Goal: Task Accomplishment & Management: Complete application form

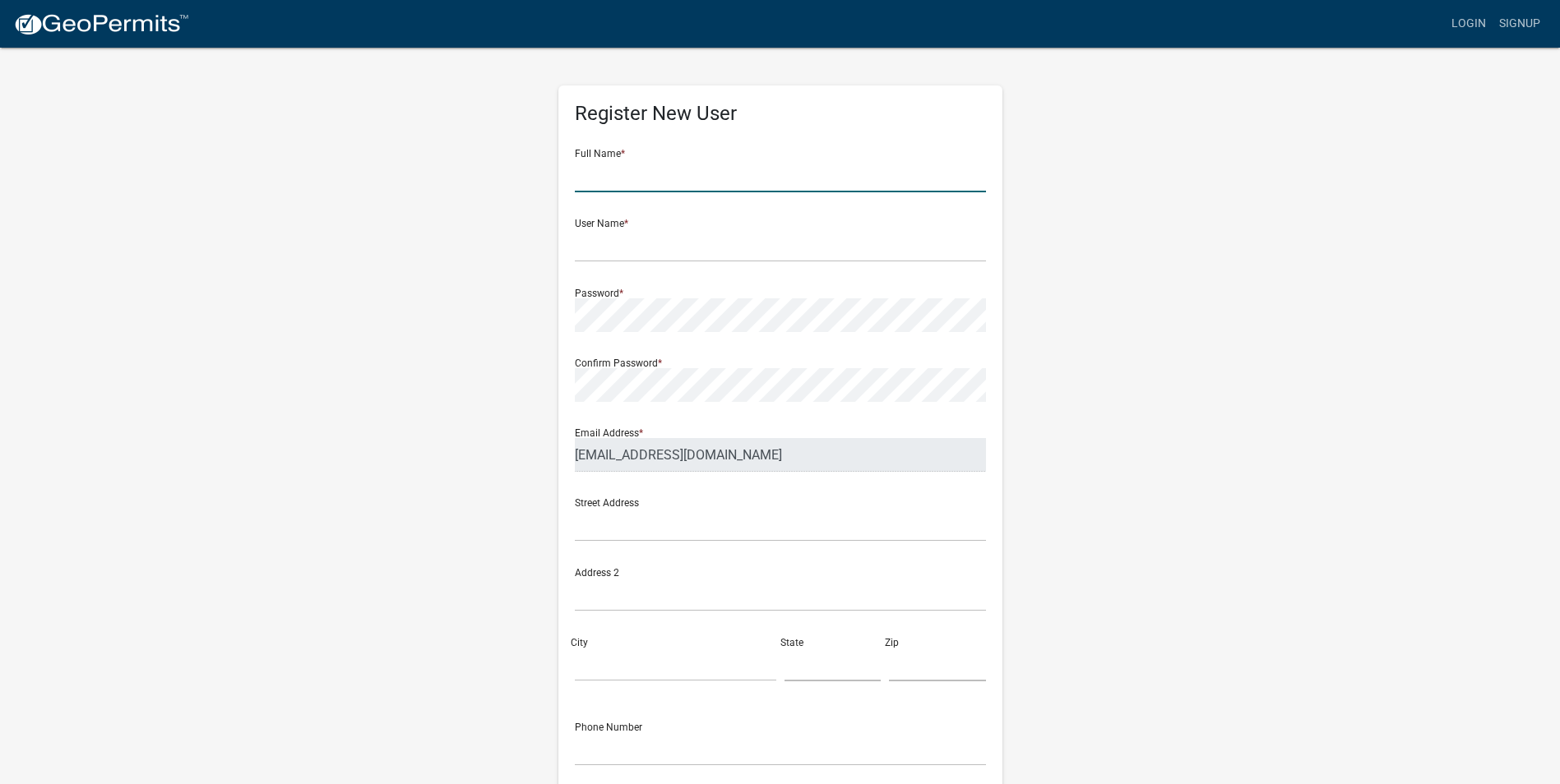
click at [651, 179] on input "text" at bounding box center [780, 175] width 411 height 33
type input "[PERSON_NAME]"
type input "[US_STATE]"
click at [692, 255] on input "text" at bounding box center [780, 245] width 411 height 33
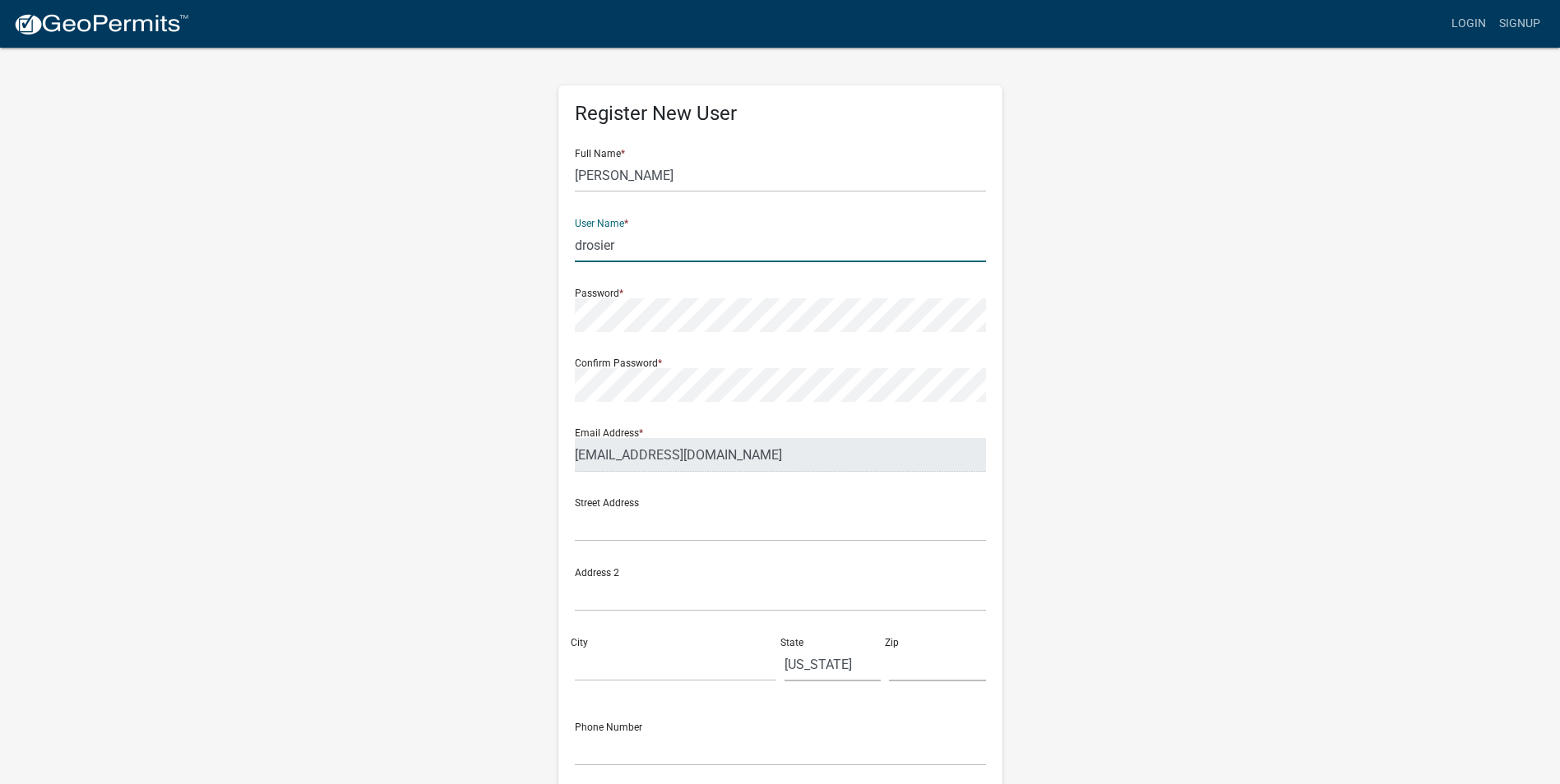
type input "drosier"
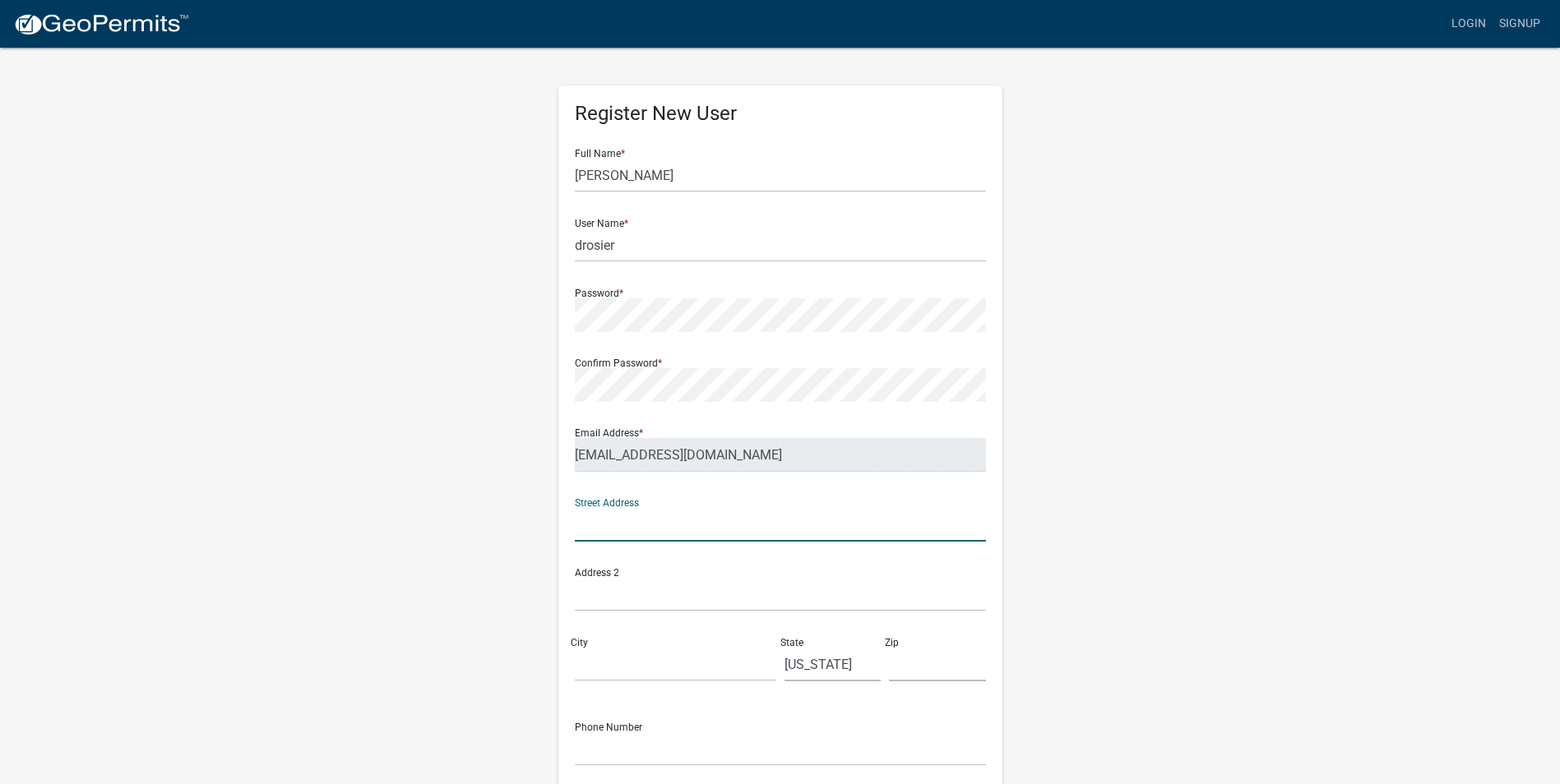
click at [661, 528] on input "text" at bounding box center [780, 524] width 411 height 33
type input "1523 [PERSON_NAME] Express Way"
click at [608, 673] on input "City" at bounding box center [675, 664] width 201 height 33
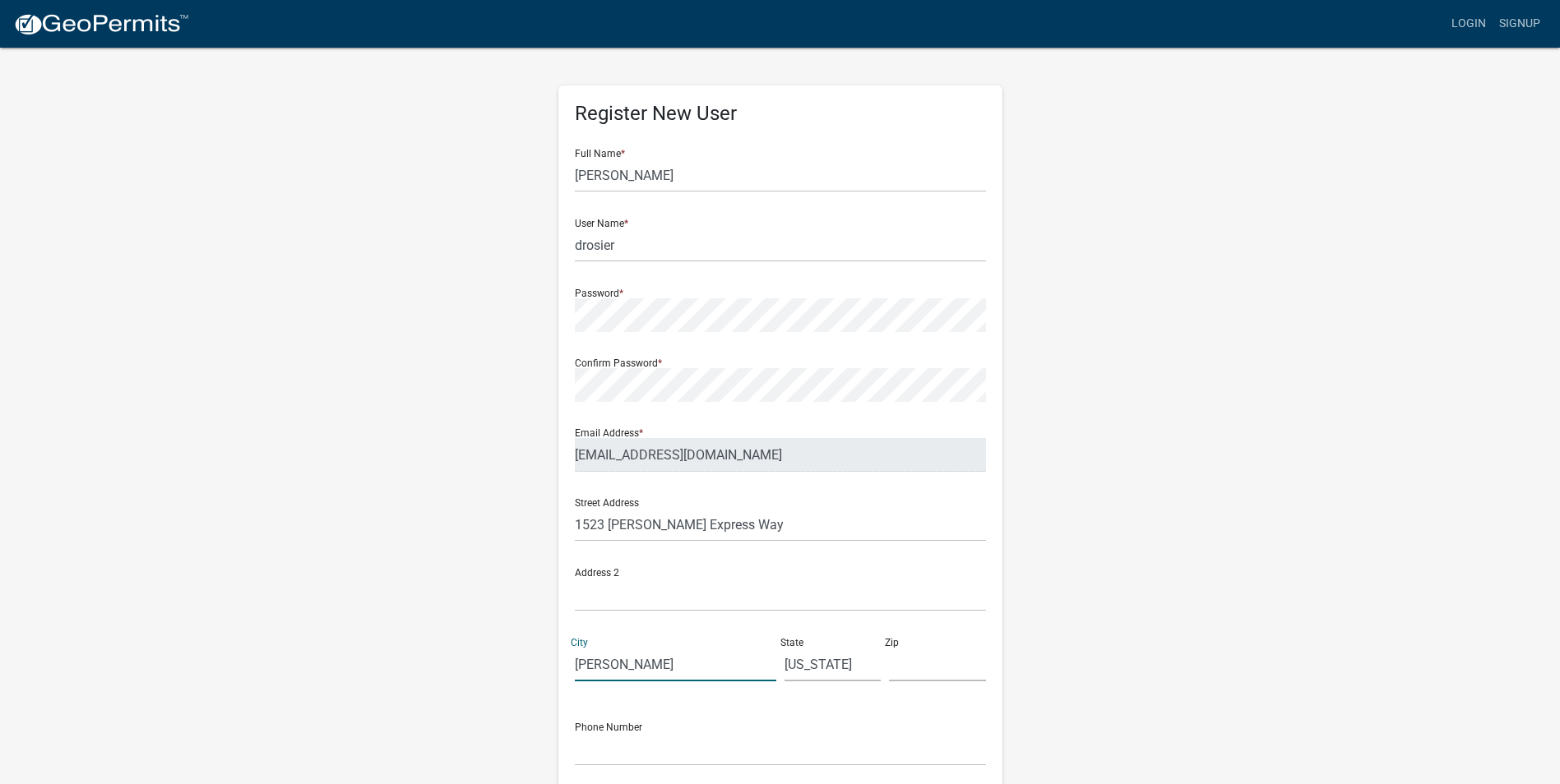
type input "[PERSON_NAME]"
click at [917, 670] on input "text" at bounding box center [937, 664] width 97 height 33
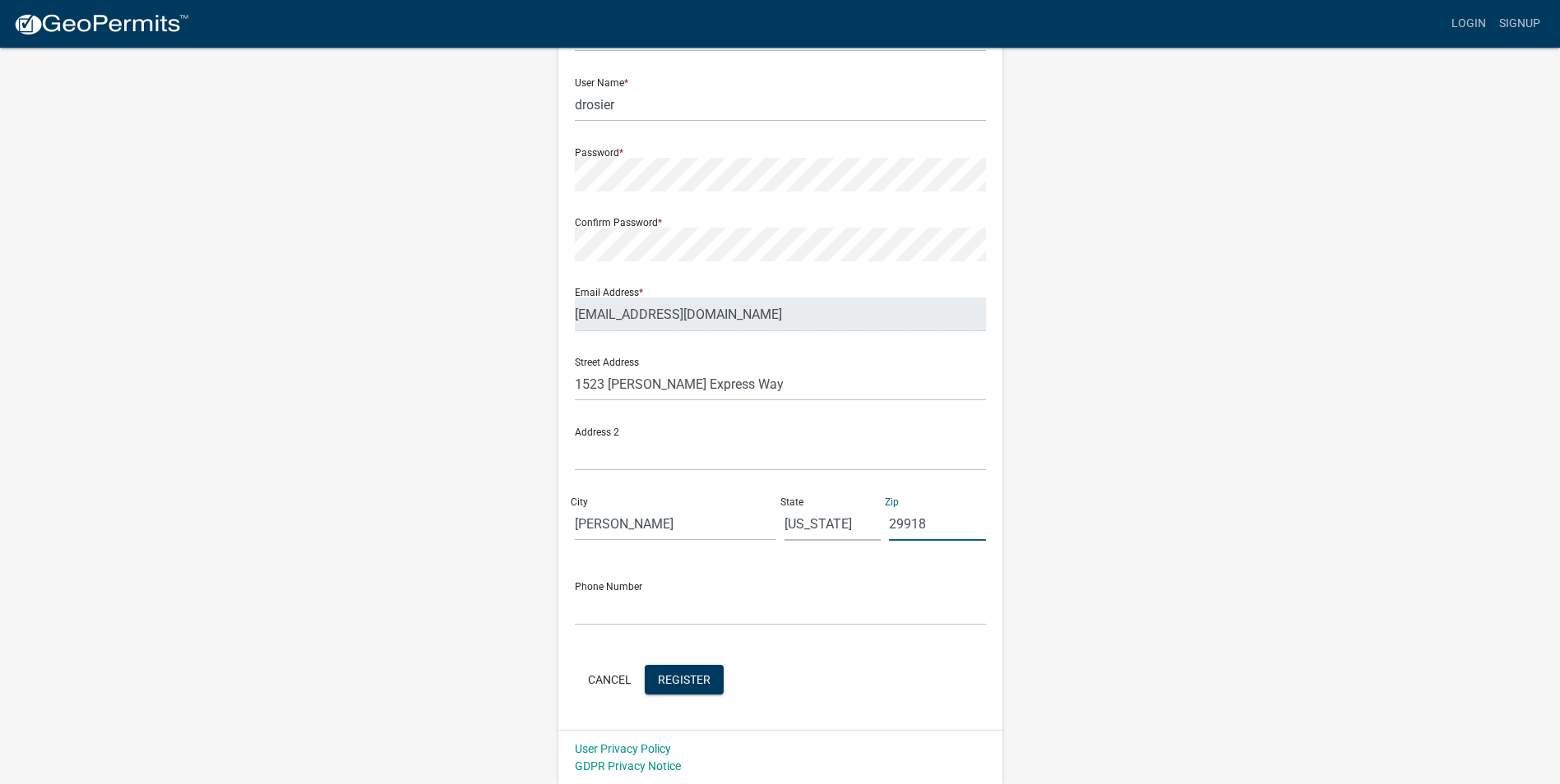
scroll to position [141, 0]
type input "29918"
click at [613, 613] on input "text" at bounding box center [780, 608] width 411 height 33
type input "[PHONE_NUMBER]"
click at [684, 679] on span "Register" at bounding box center [684, 677] width 53 height 13
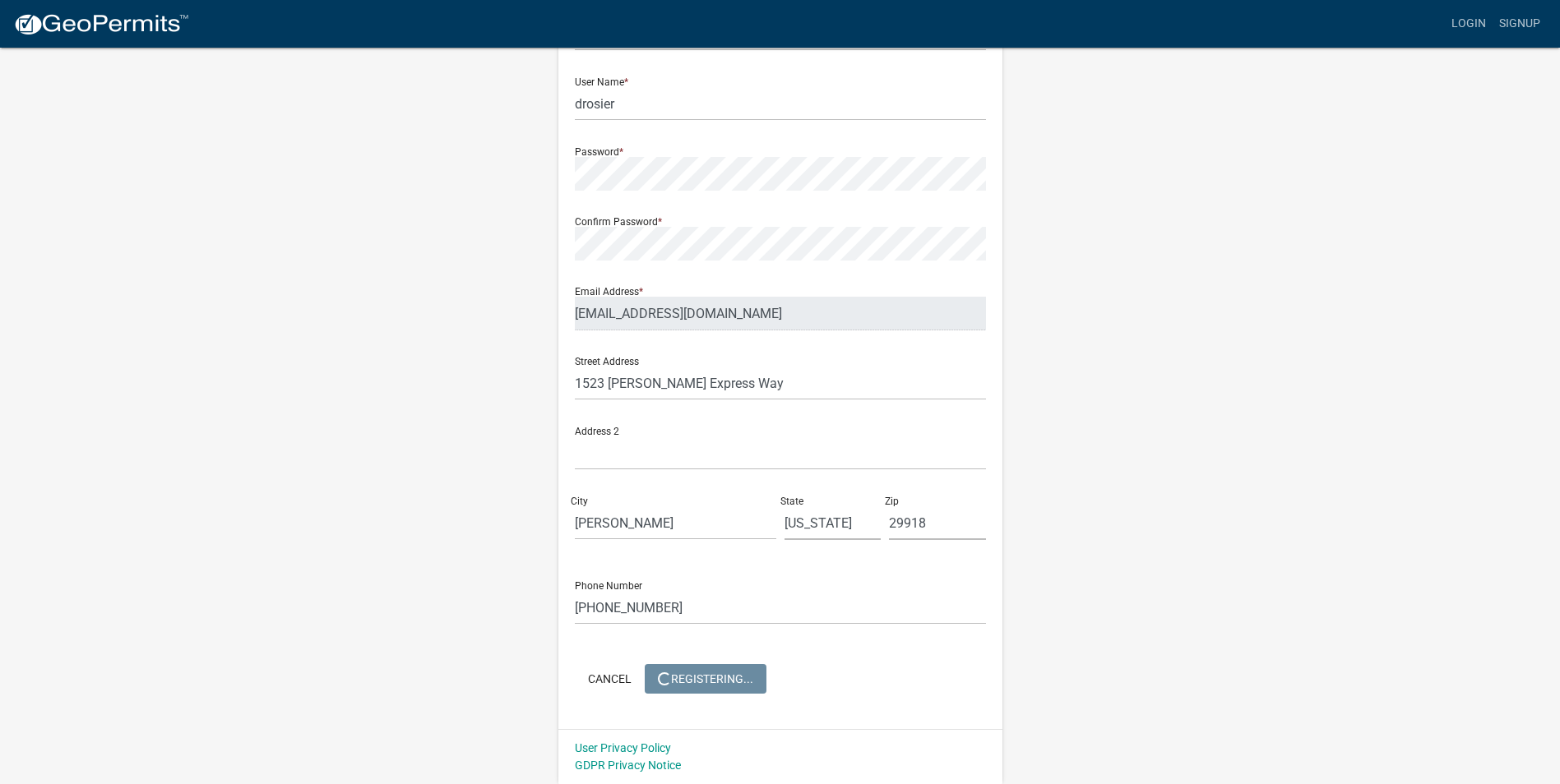
scroll to position [0, 0]
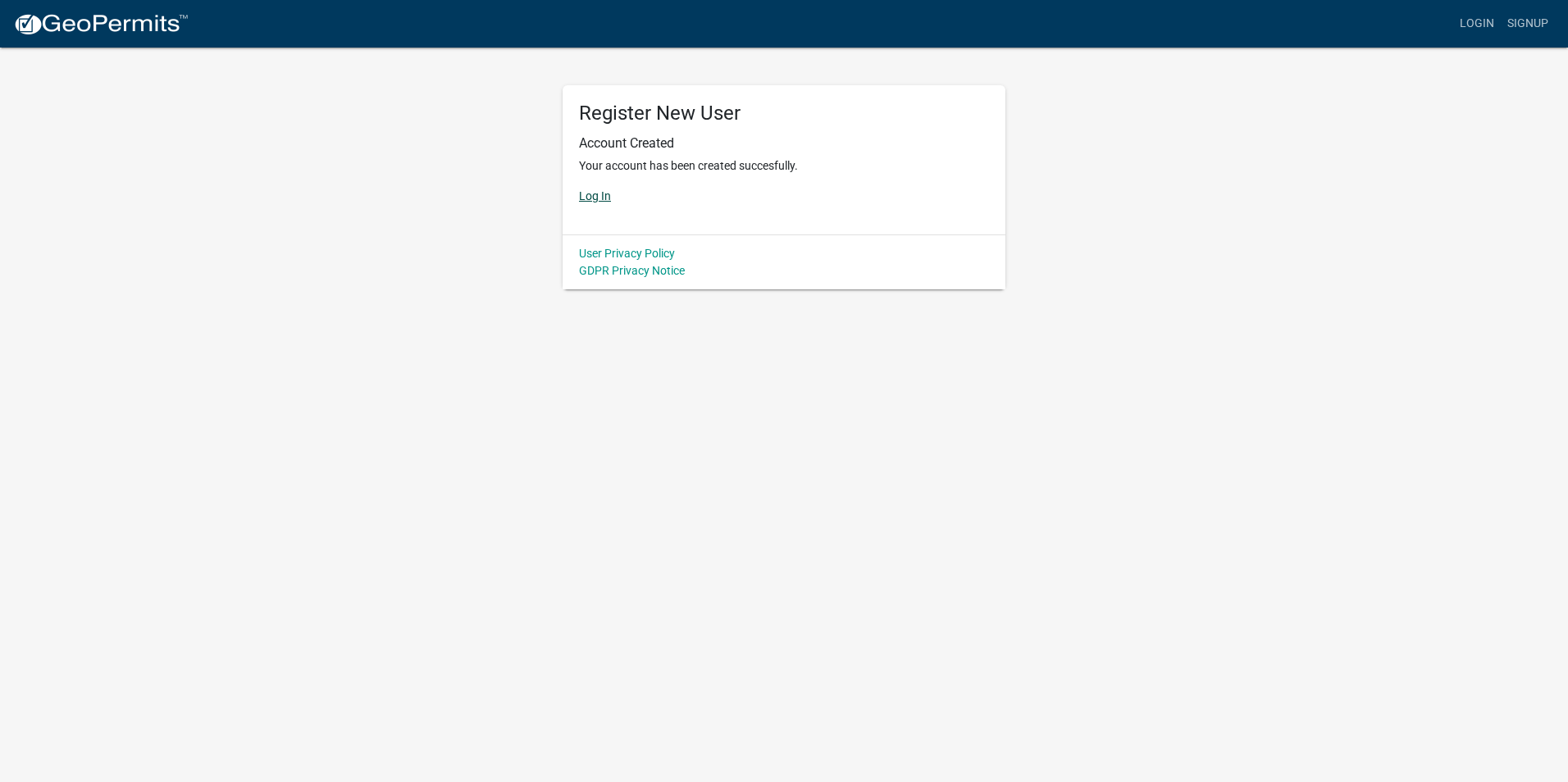
click at [597, 196] on link "Log In" at bounding box center [594, 196] width 32 height 13
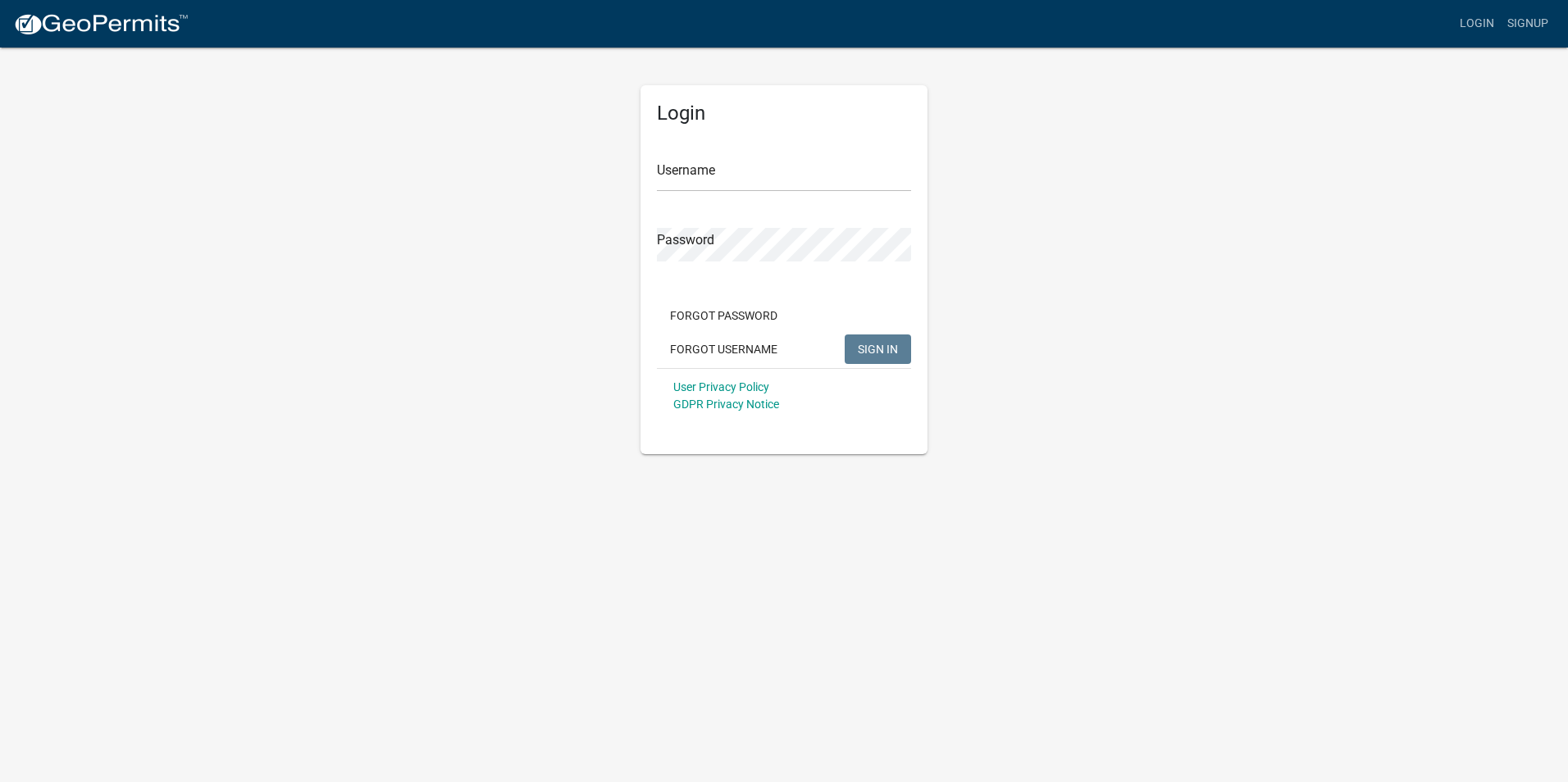
type input "drosier"
click at [875, 348] on span "SIGN IN" at bounding box center [877, 348] width 40 height 13
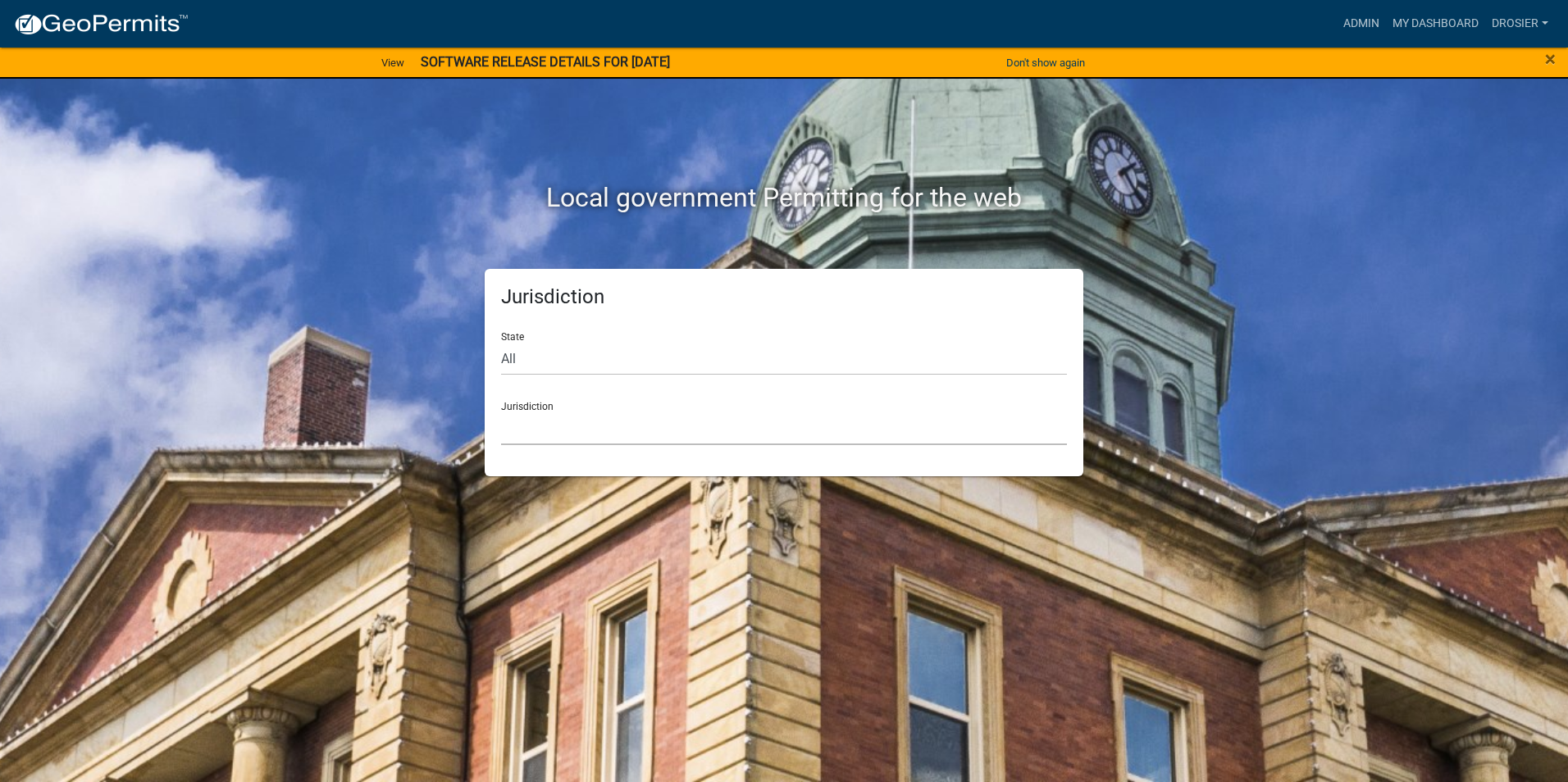
click at [537, 436] on select "[GEOGRAPHIC_DATA], [US_STATE] [GEOGRAPHIC_DATA], [US_STATE][PERSON_NAME][GEOGRA…" at bounding box center [783, 428] width 566 height 33
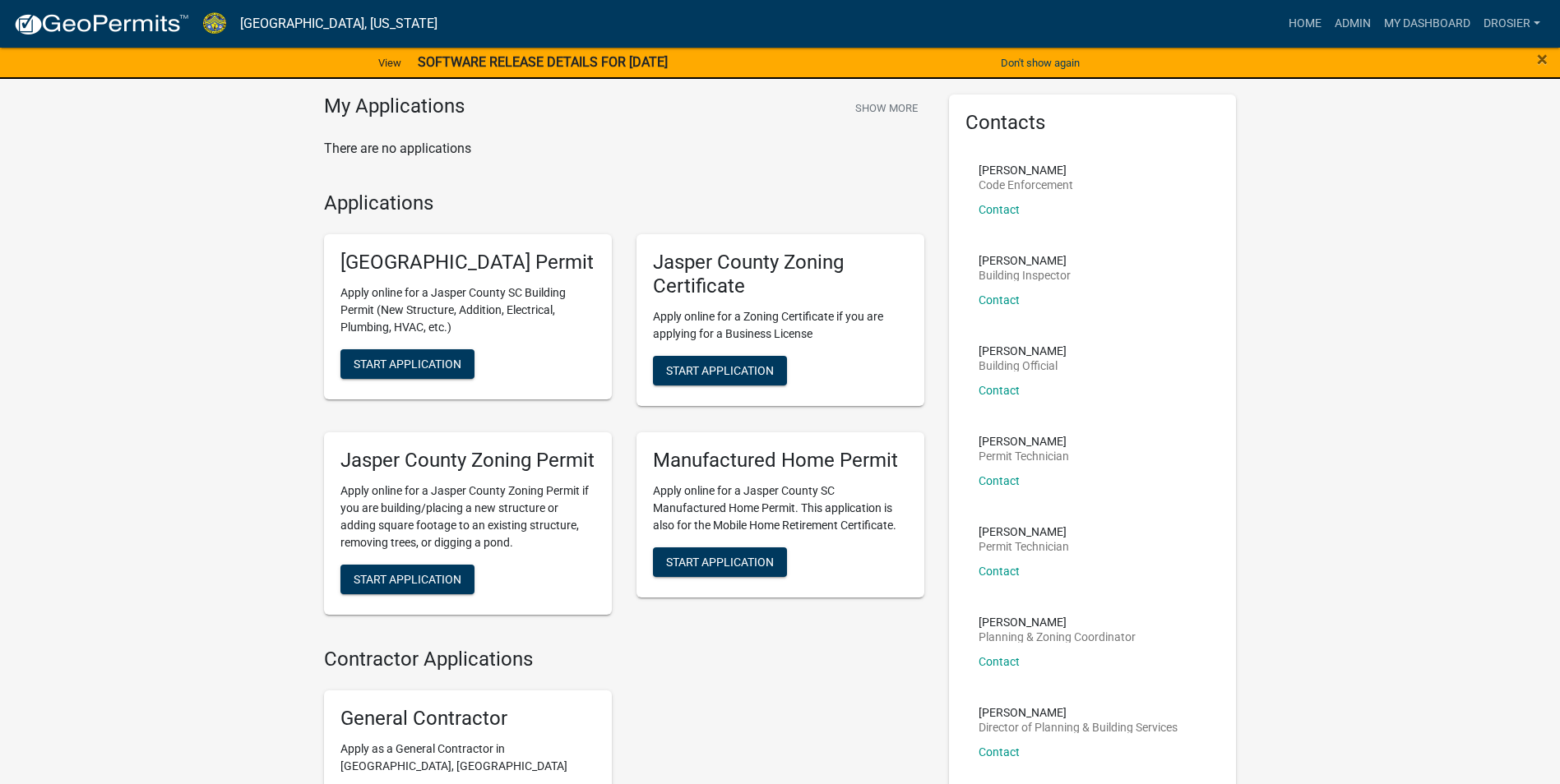
scroll to position [33, 0]
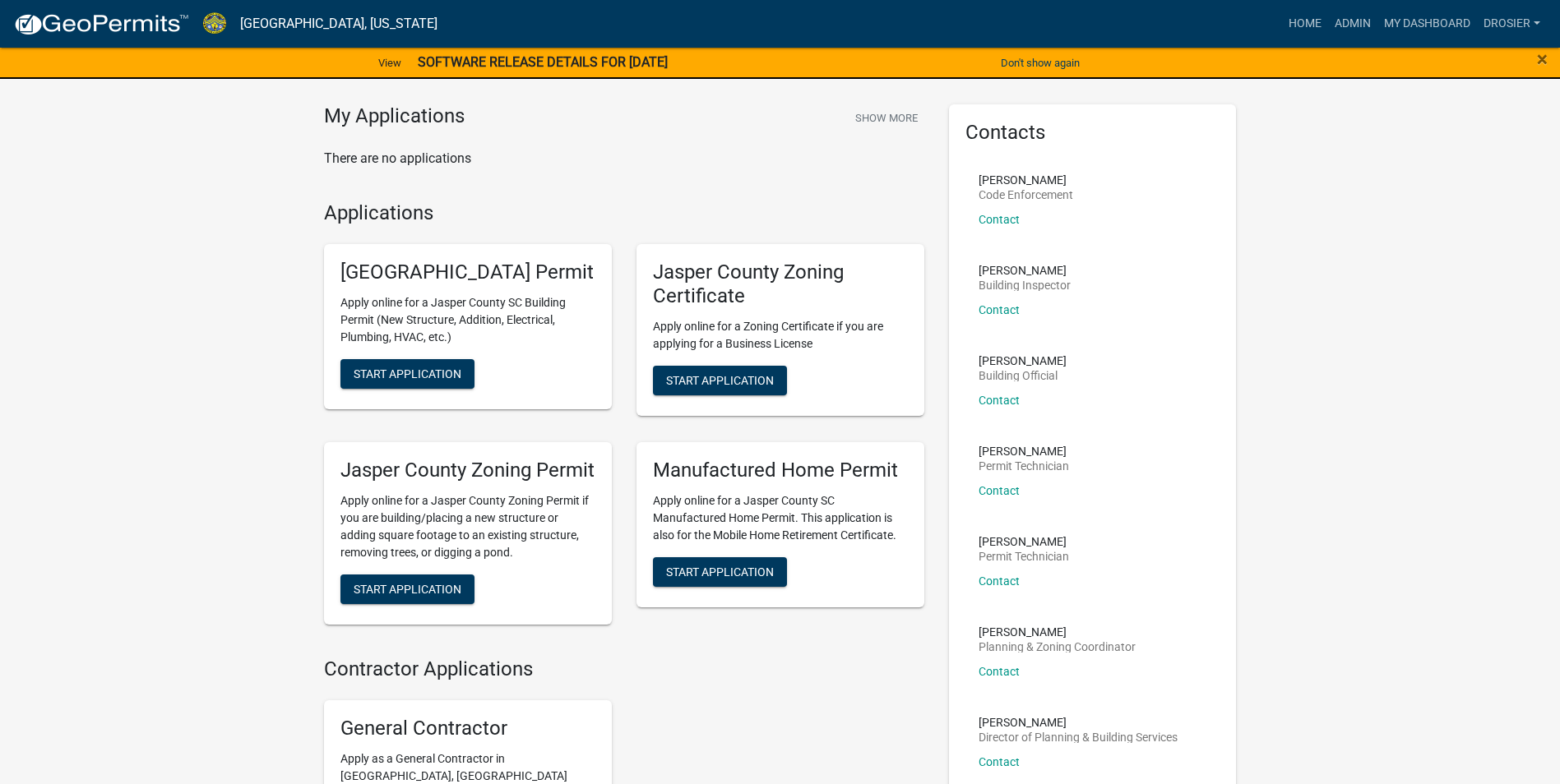
click at [1513, 228] on div "My Applications Show More There are no applications Applications Jasper County …" at bounding box center [780, 488] width 1560 height 1004
click at [1295, 23] on link "Home" at bounding box center [1305, 24] width 46 height 31
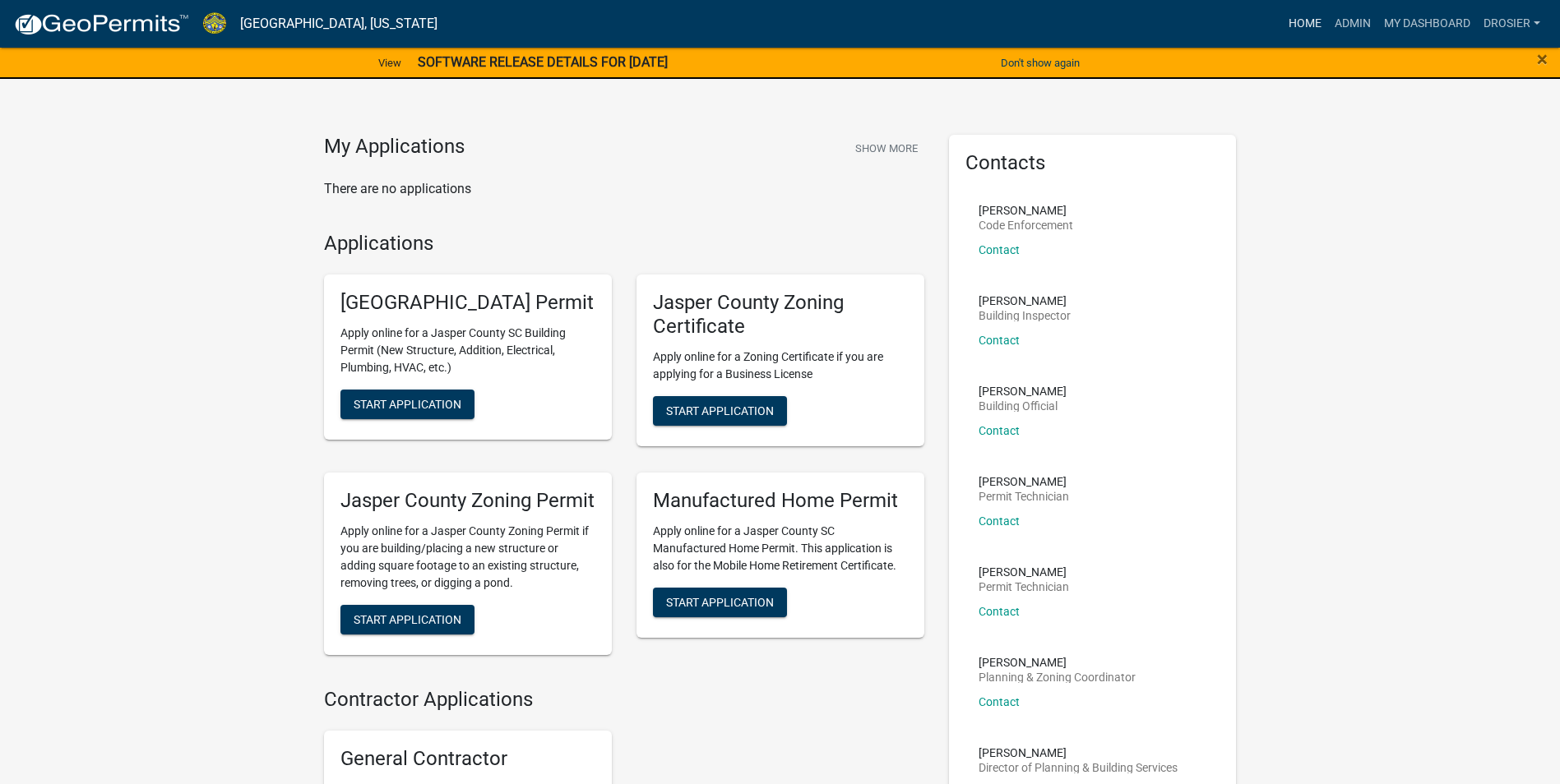
scroll to position [0, 0]
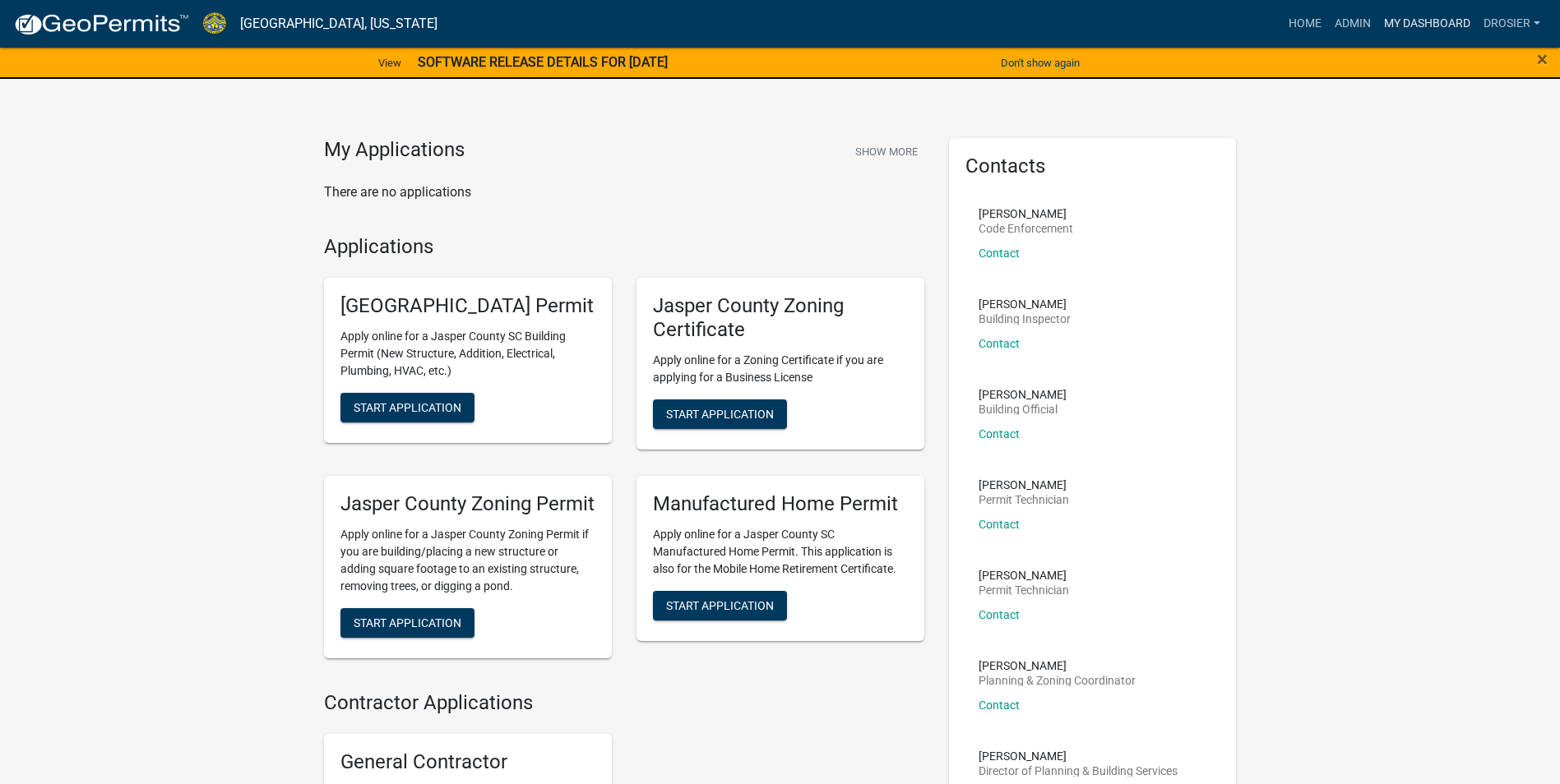
click at [1420, 24] on link "My Dashboard" at bounding box center [1427, 24] width 99 height 31
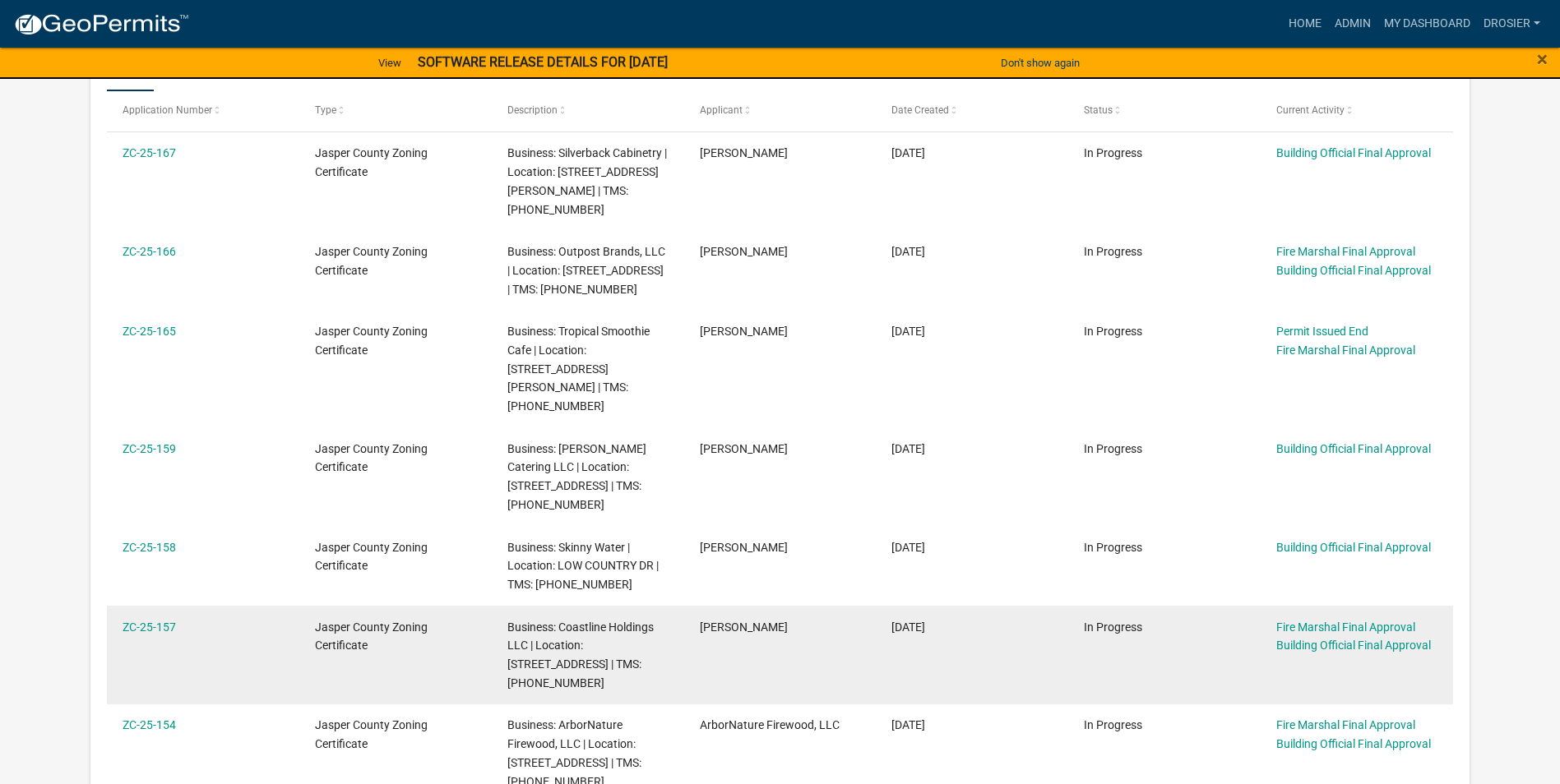
scroll to position [390, 0]
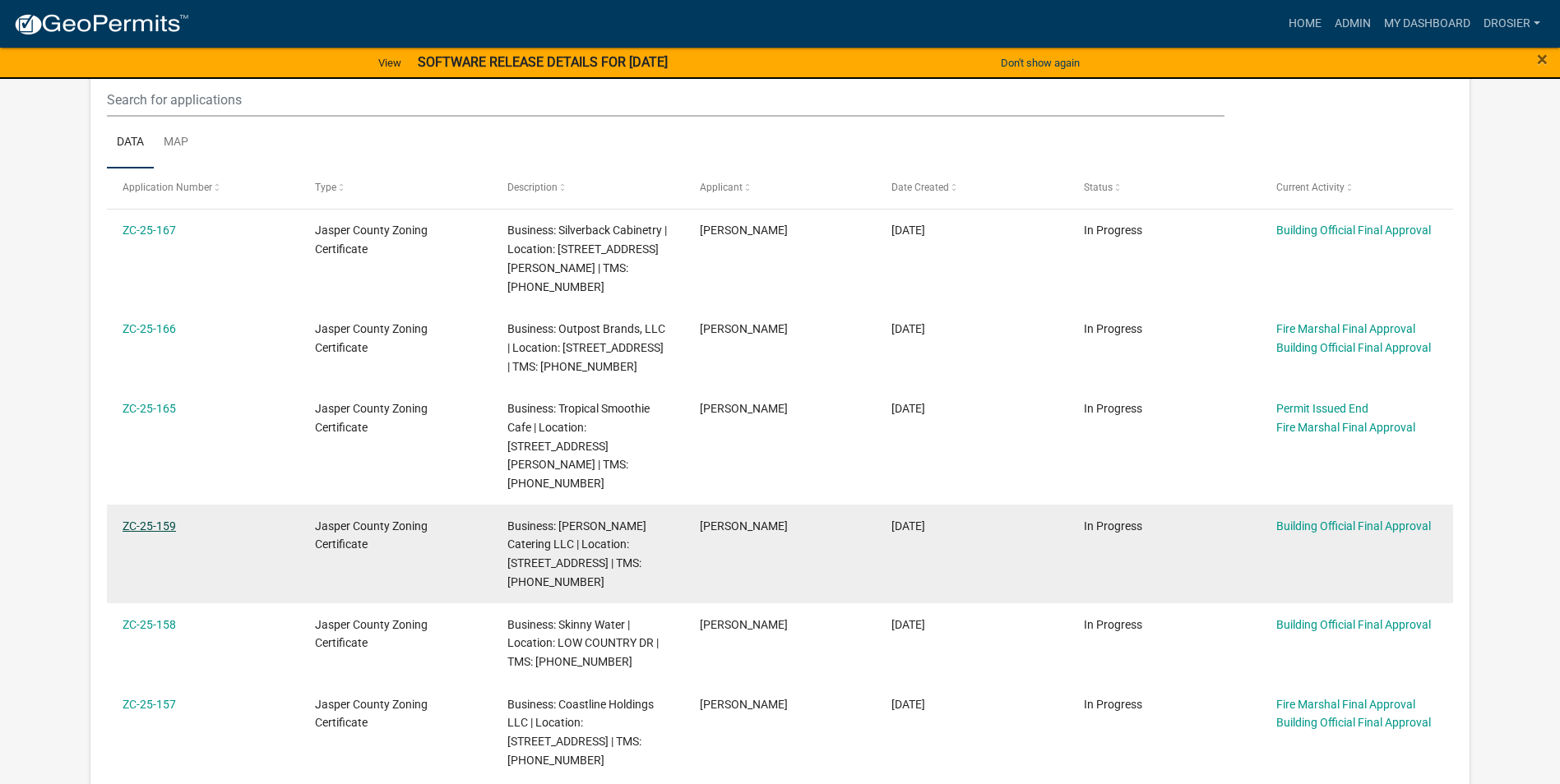
click at [129, 519] on link "ZC-25-159" at bounding box center [149, 525] width 54 height 13
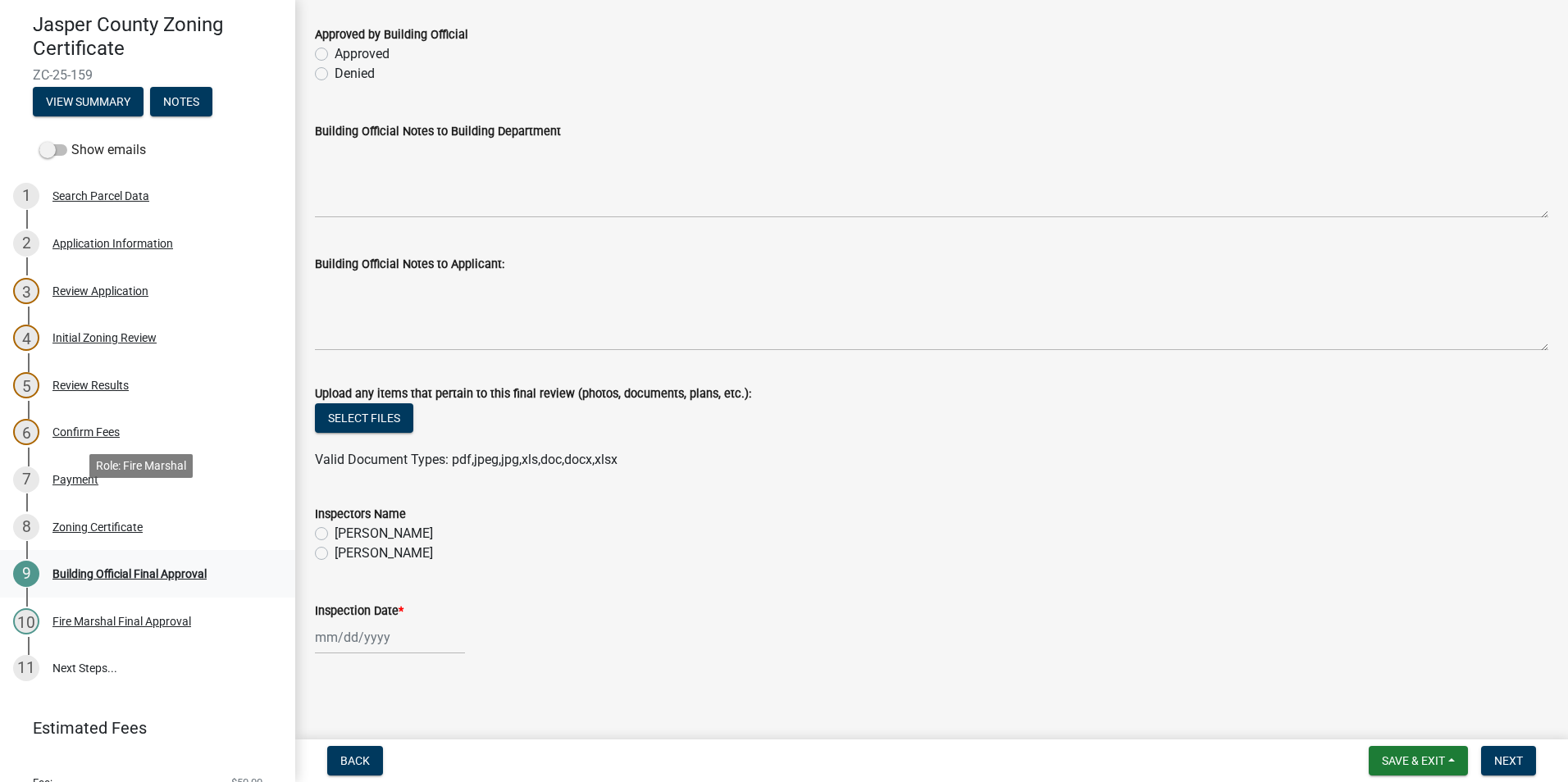
scroll to position [206, 0]
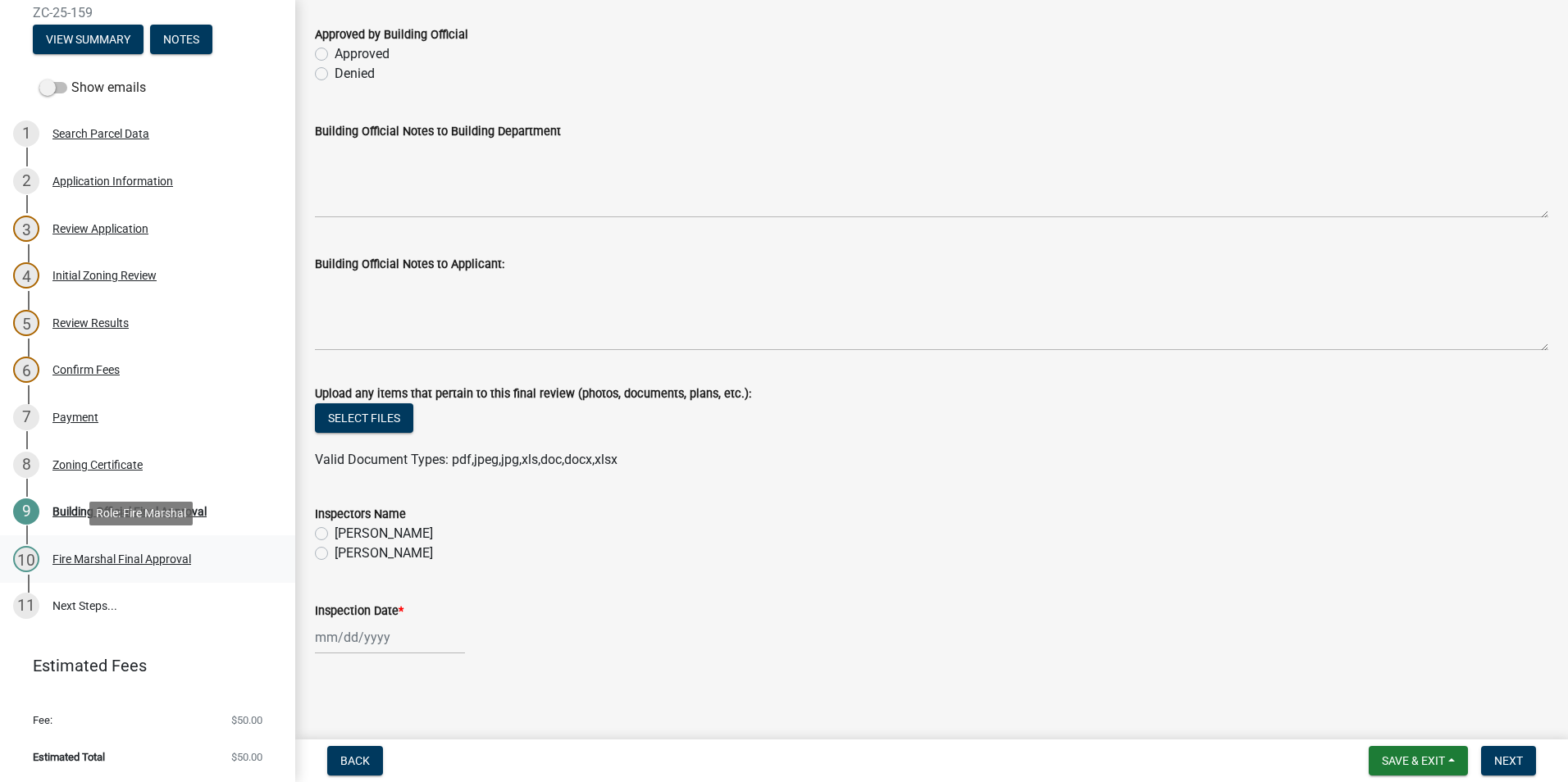
click at [152, 560] on div "Fire Marshal Final Approval" at bounding box center [122, 559] width 139 height 12
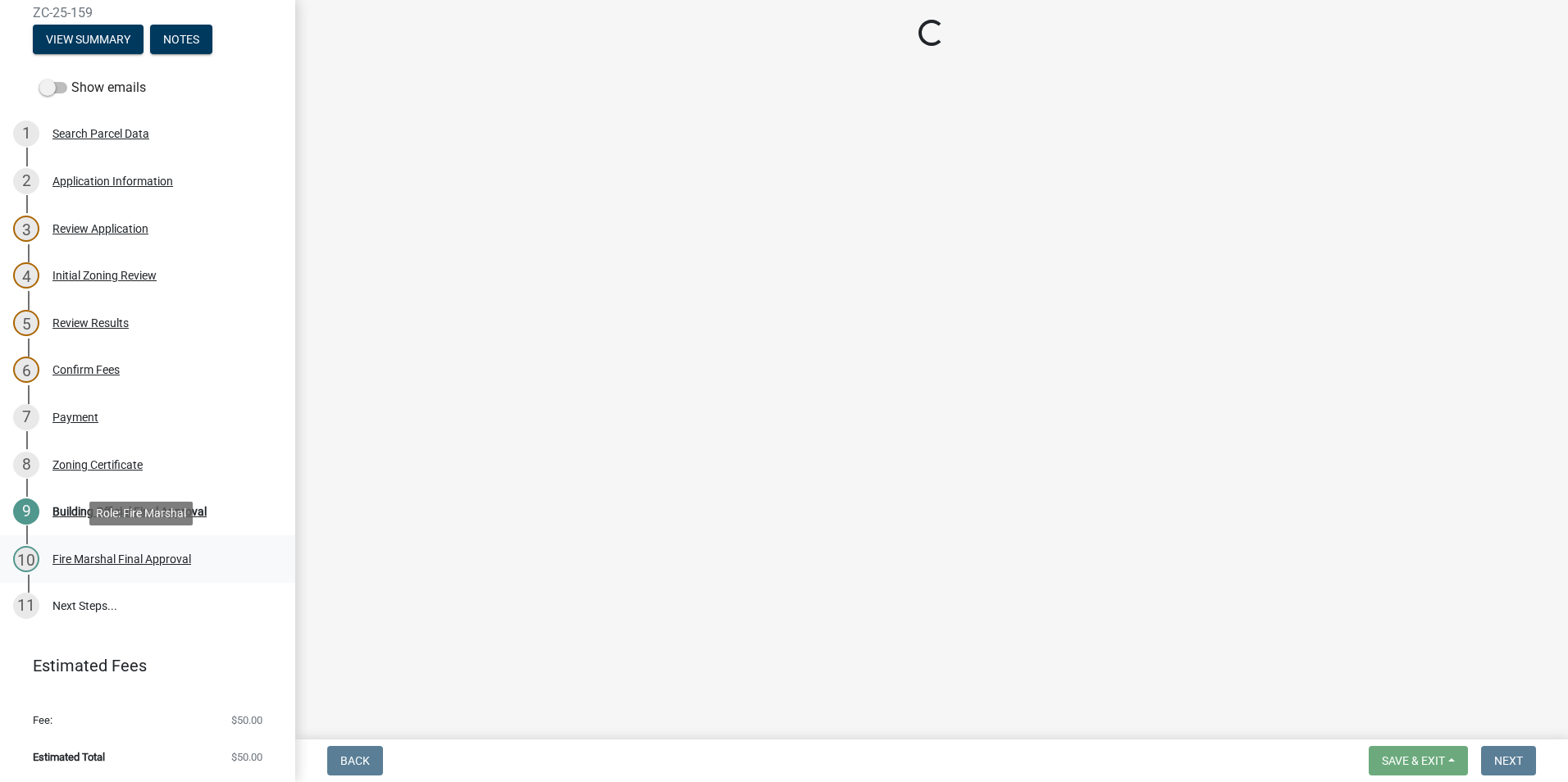
scroll to position [0, 0]
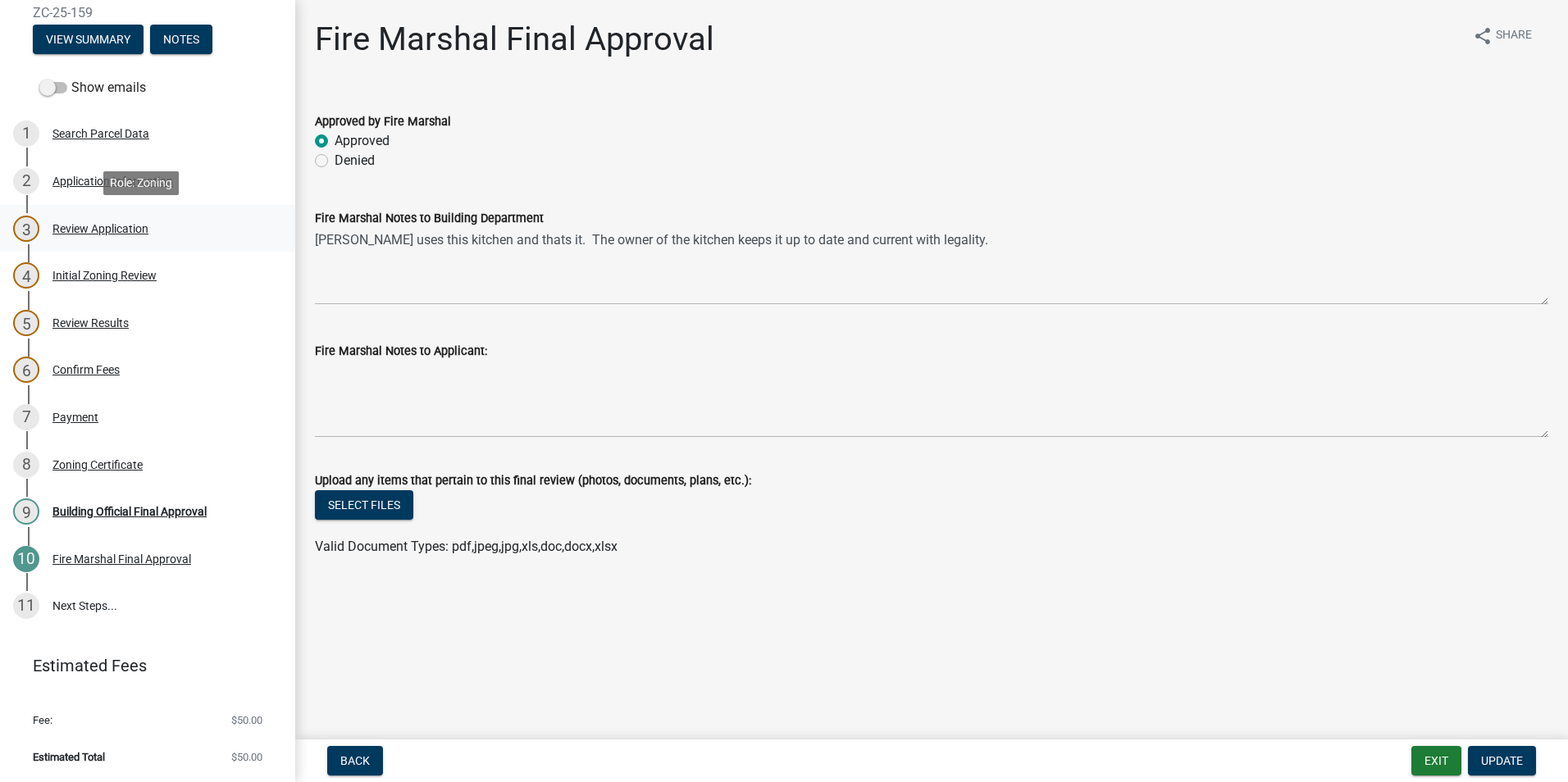
click at [68, 230] on div "Review Application" at bounding box center [101, 229] width 96 height 12
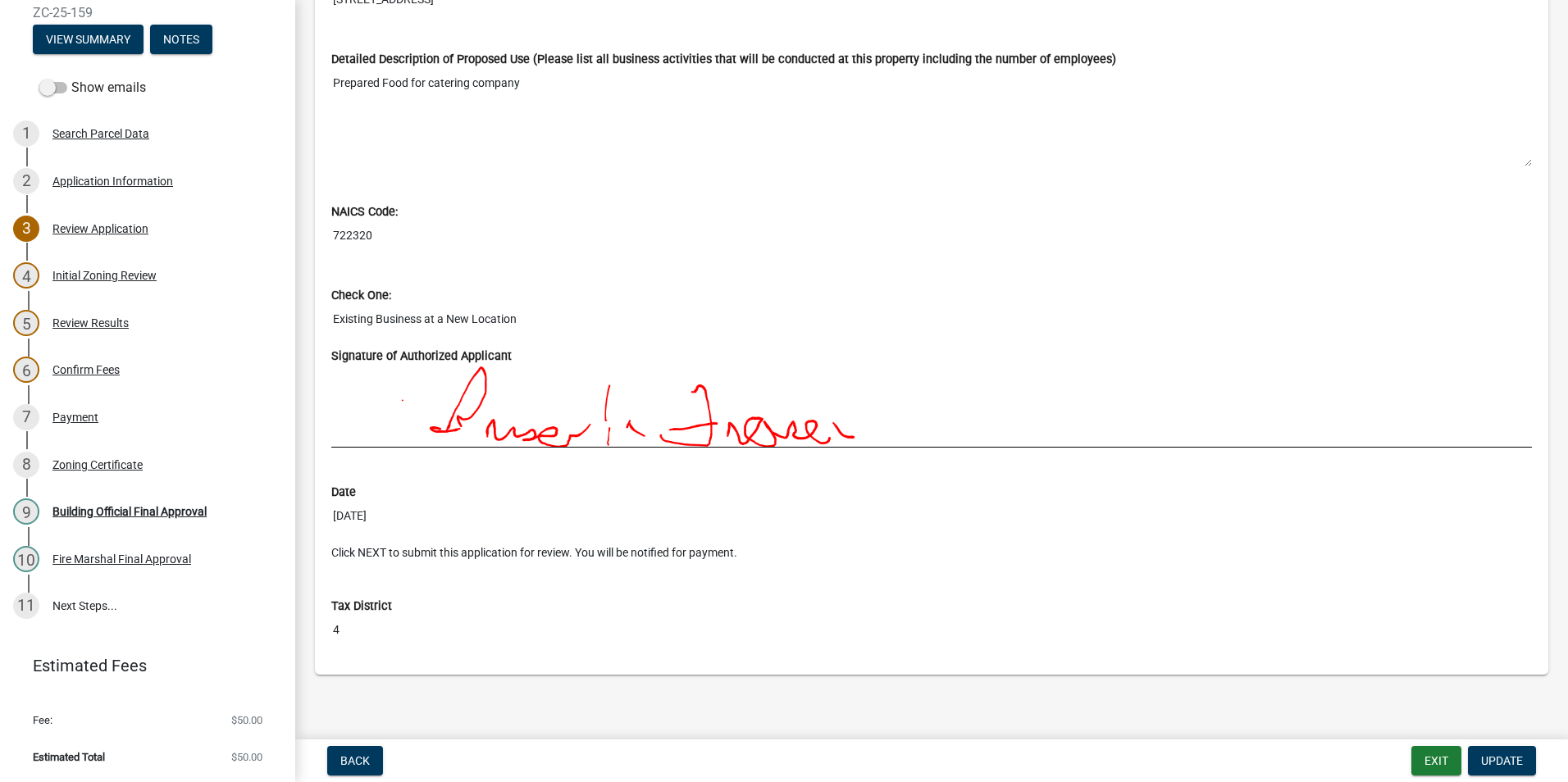
scroll to position [1406, 0]
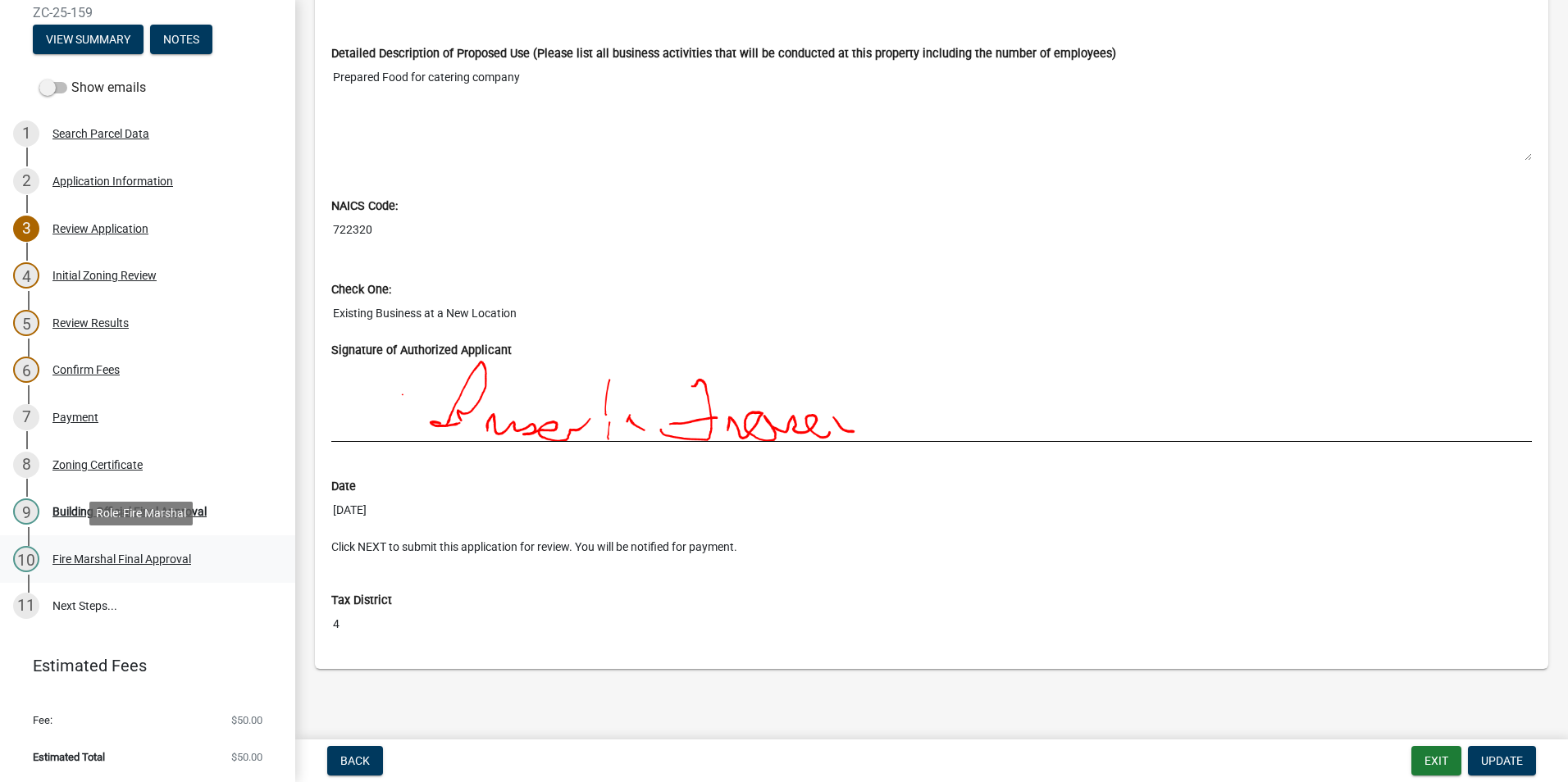
click at [135, 561] on div "Fire Marshal Final Approval" at bounding box center [122, 559] width 139 height 12
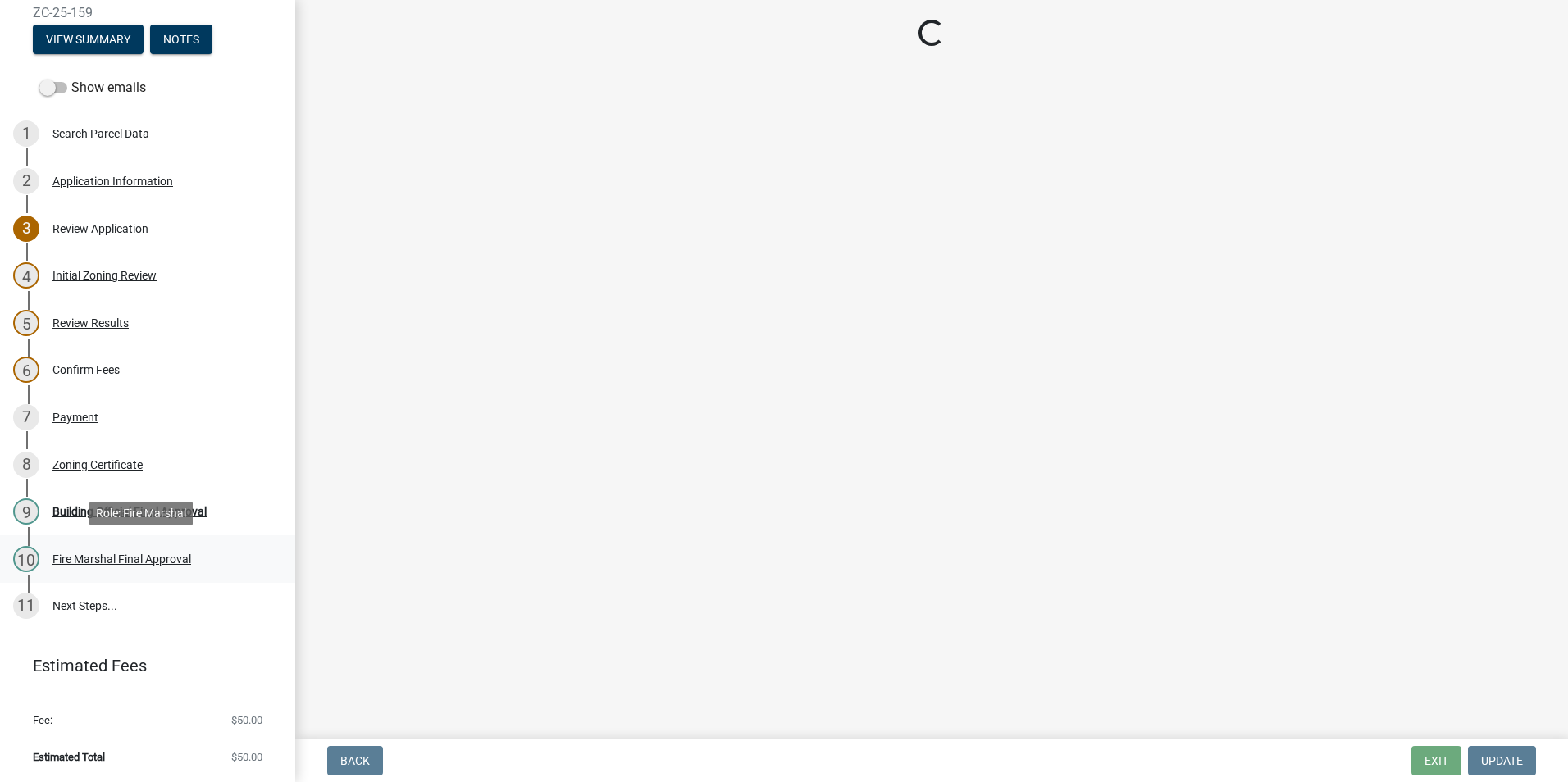
scroll to position [0, 0]
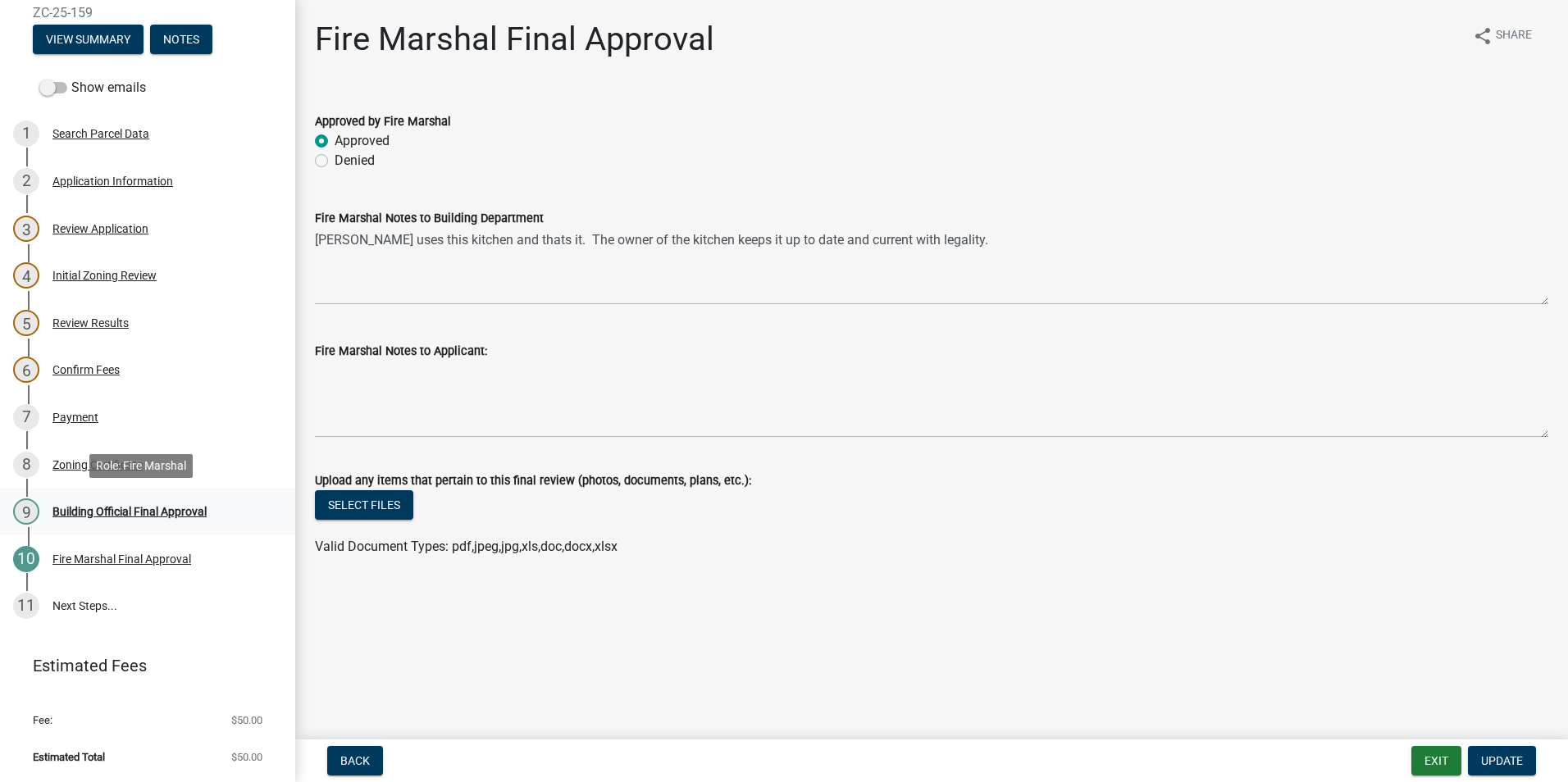
click at [125, 515] on div "Building Official Final Approval" at bounding box center [130, 511] width 154 height 12
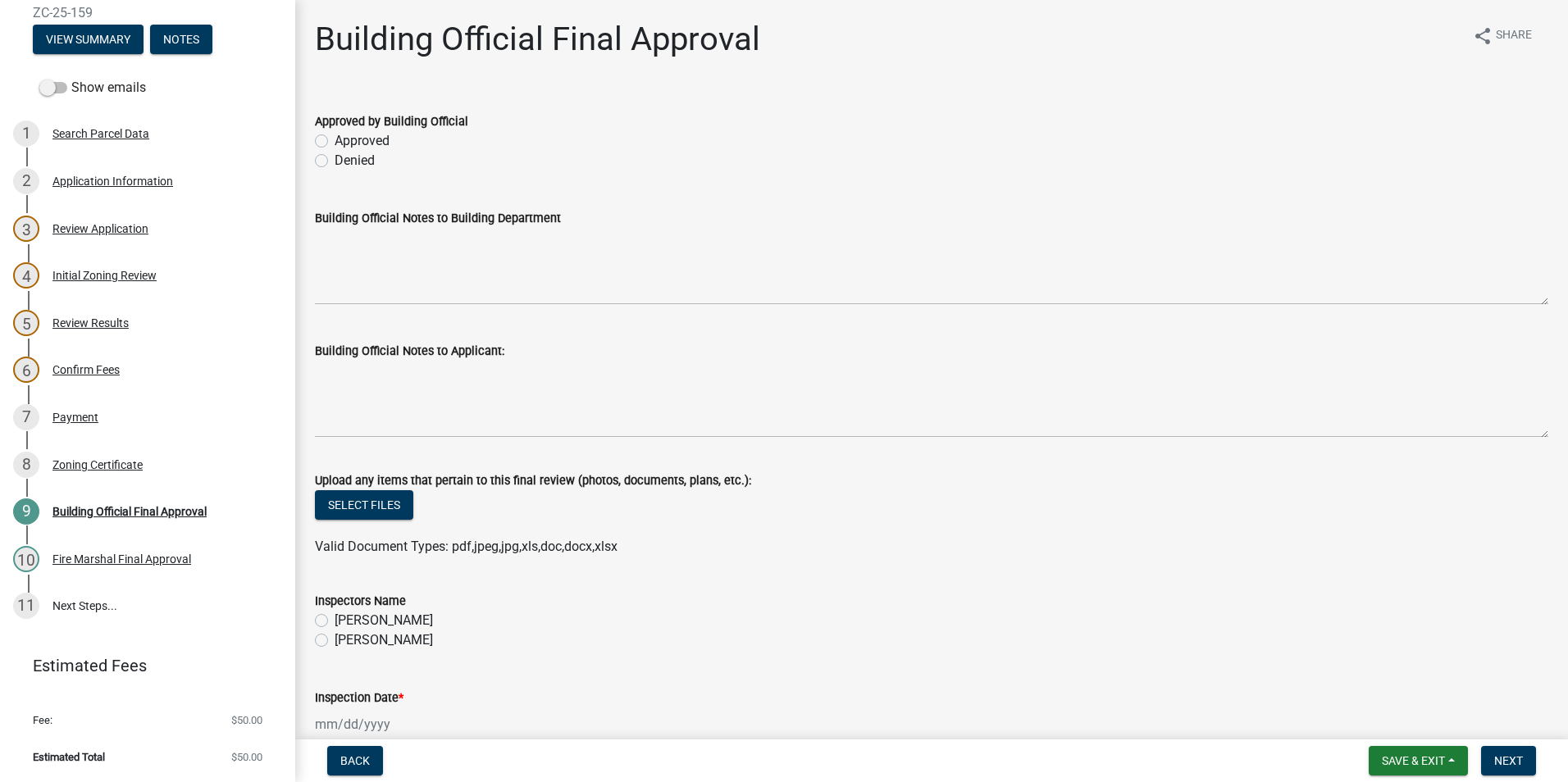
scroll to position [87, 0]
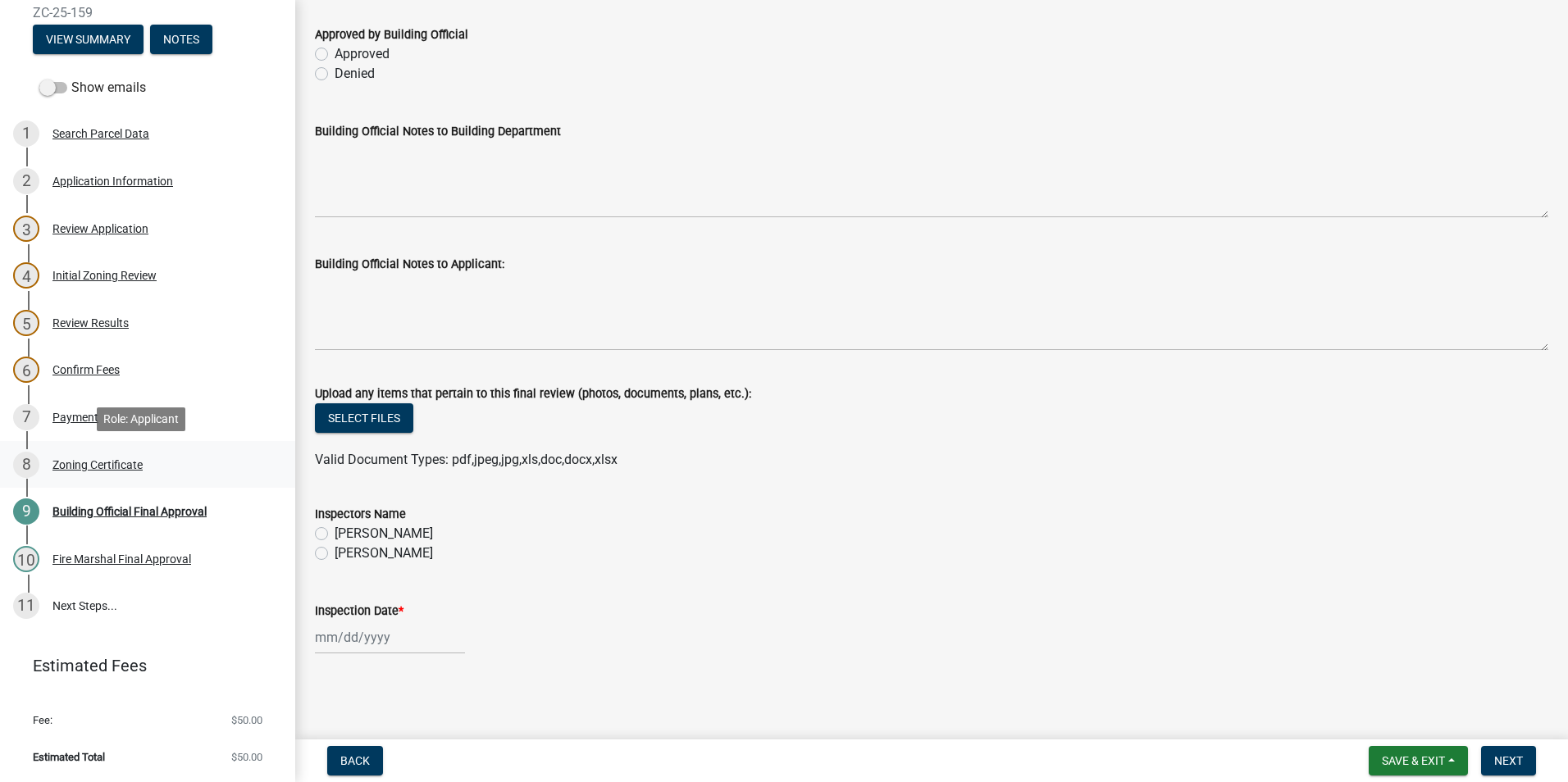
click at [84, 460] on div "Zoning Certificate" at bounding box center [98, 465] width 90 height 12
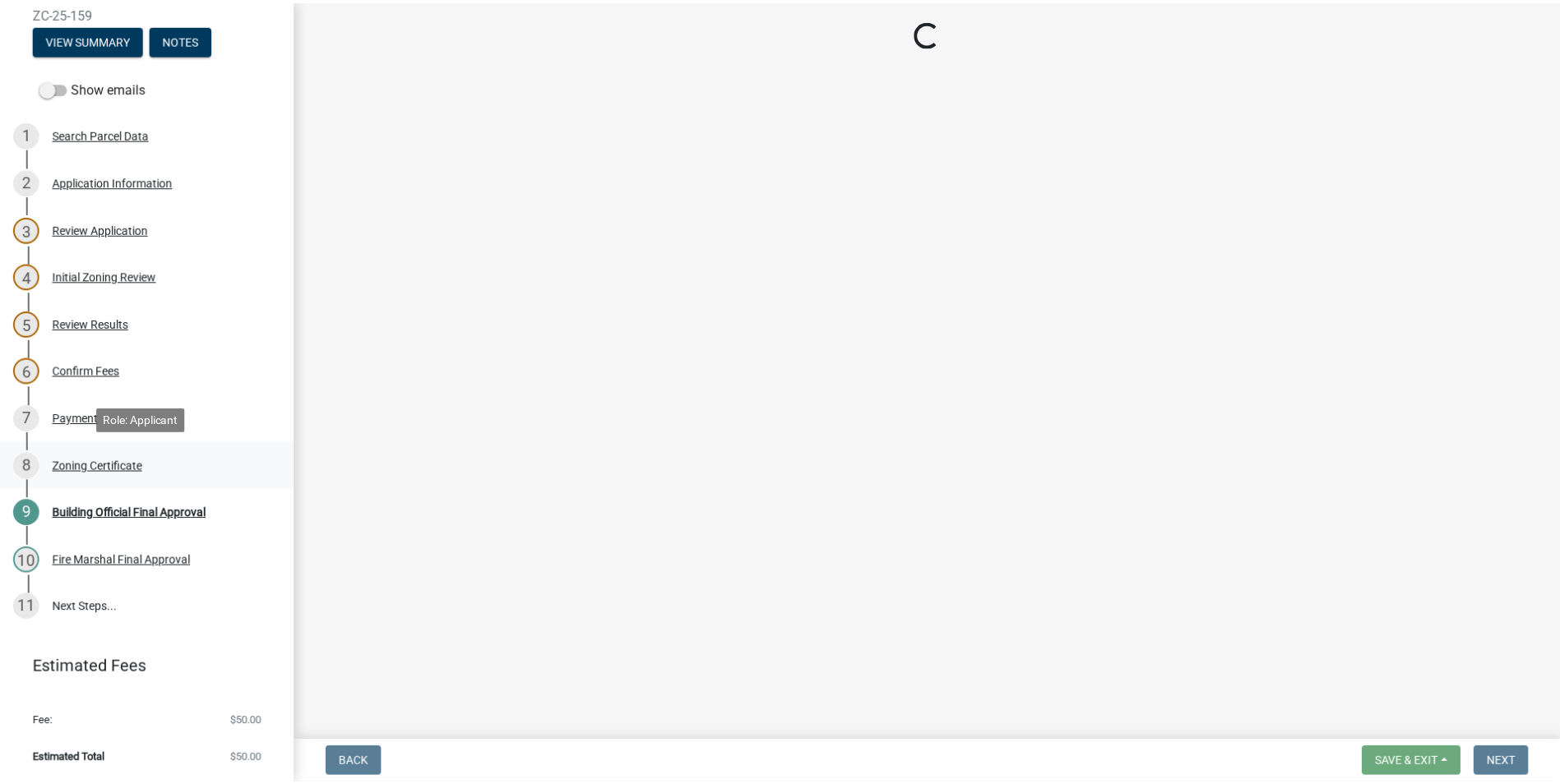
scroll to position [0, 0]
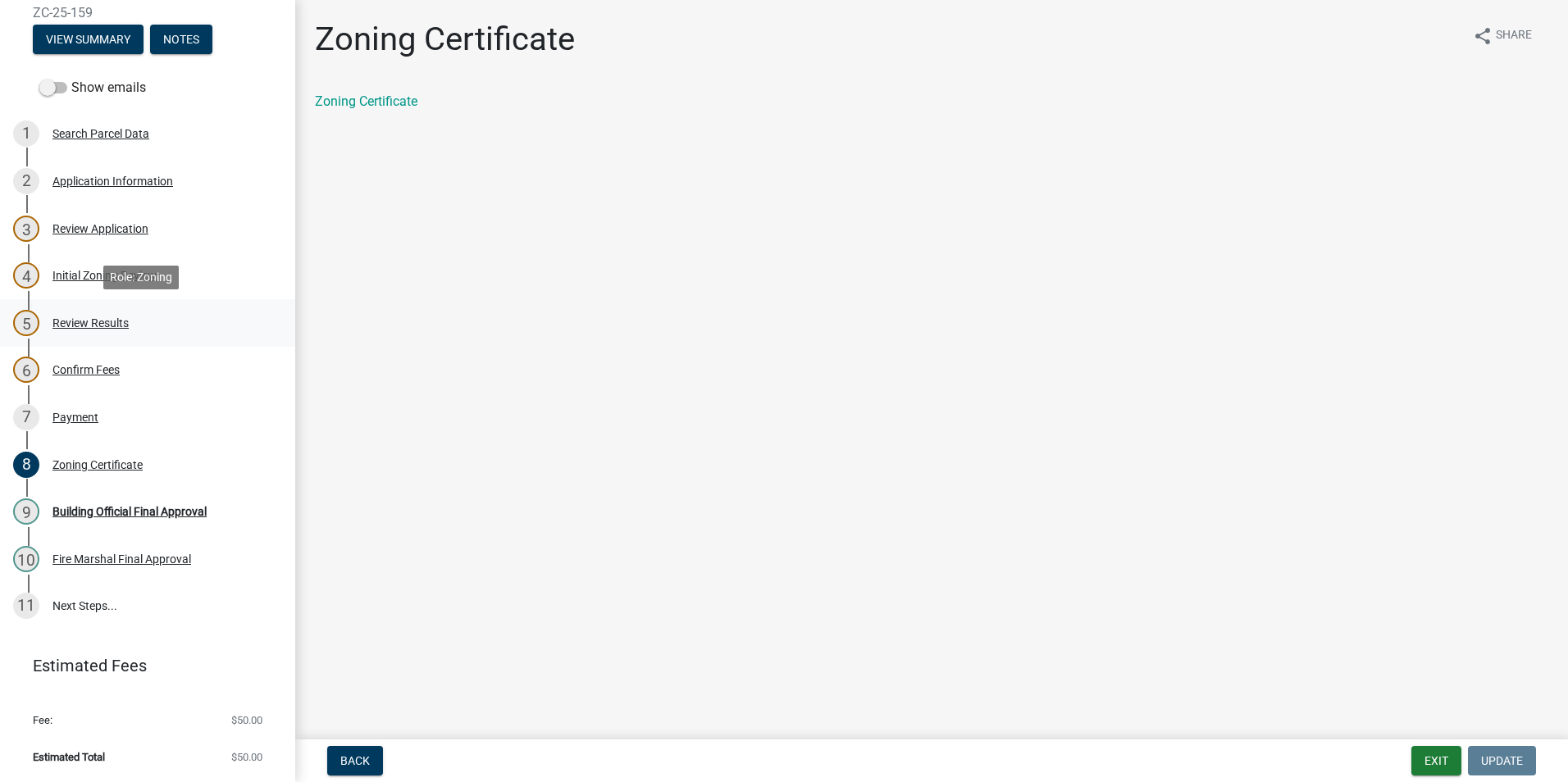
click at [84, 321] on div "Review Results" at bounding box center [91, 324] width 76 height 12
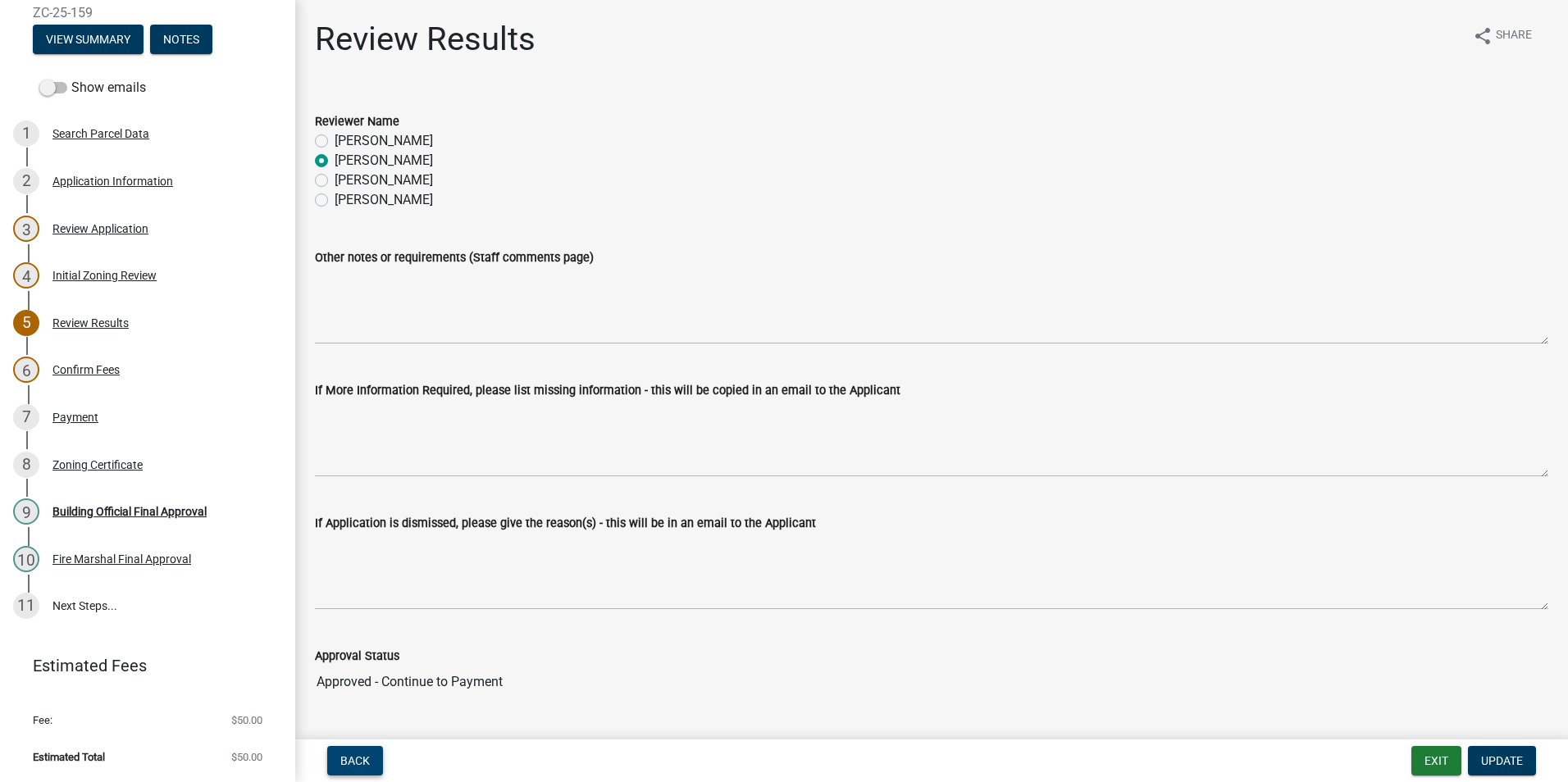
click at [348, 764] on span "Back" at bounding box center [355, 760] width 29 height 13
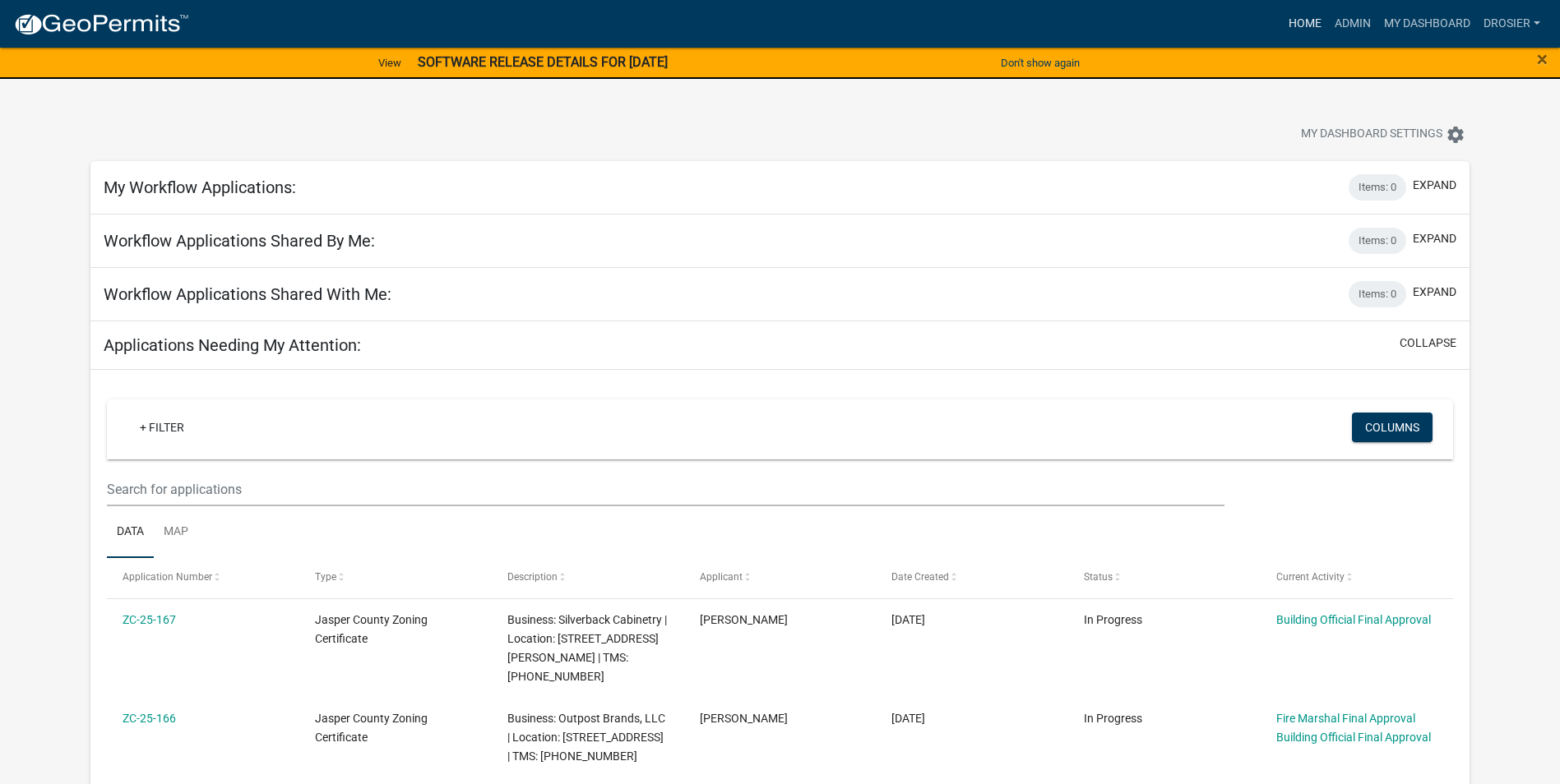
click at [1303, 25] on link "Home" at bounding box center [1305, 24] width 46 height 31
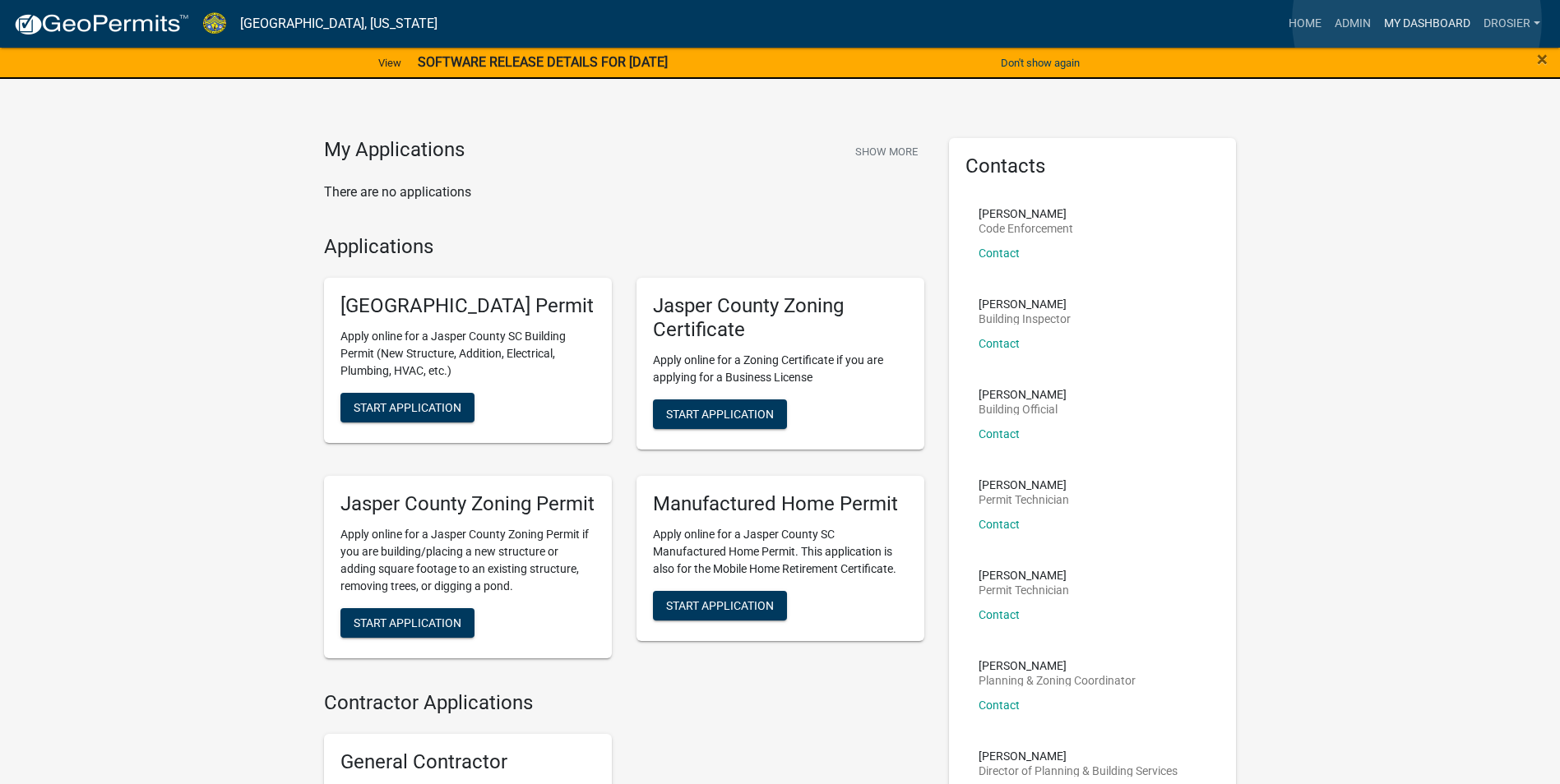
click at [1417, 21] on link "My Dashboard" at bounding box center [1427, 24] width 99 height 31
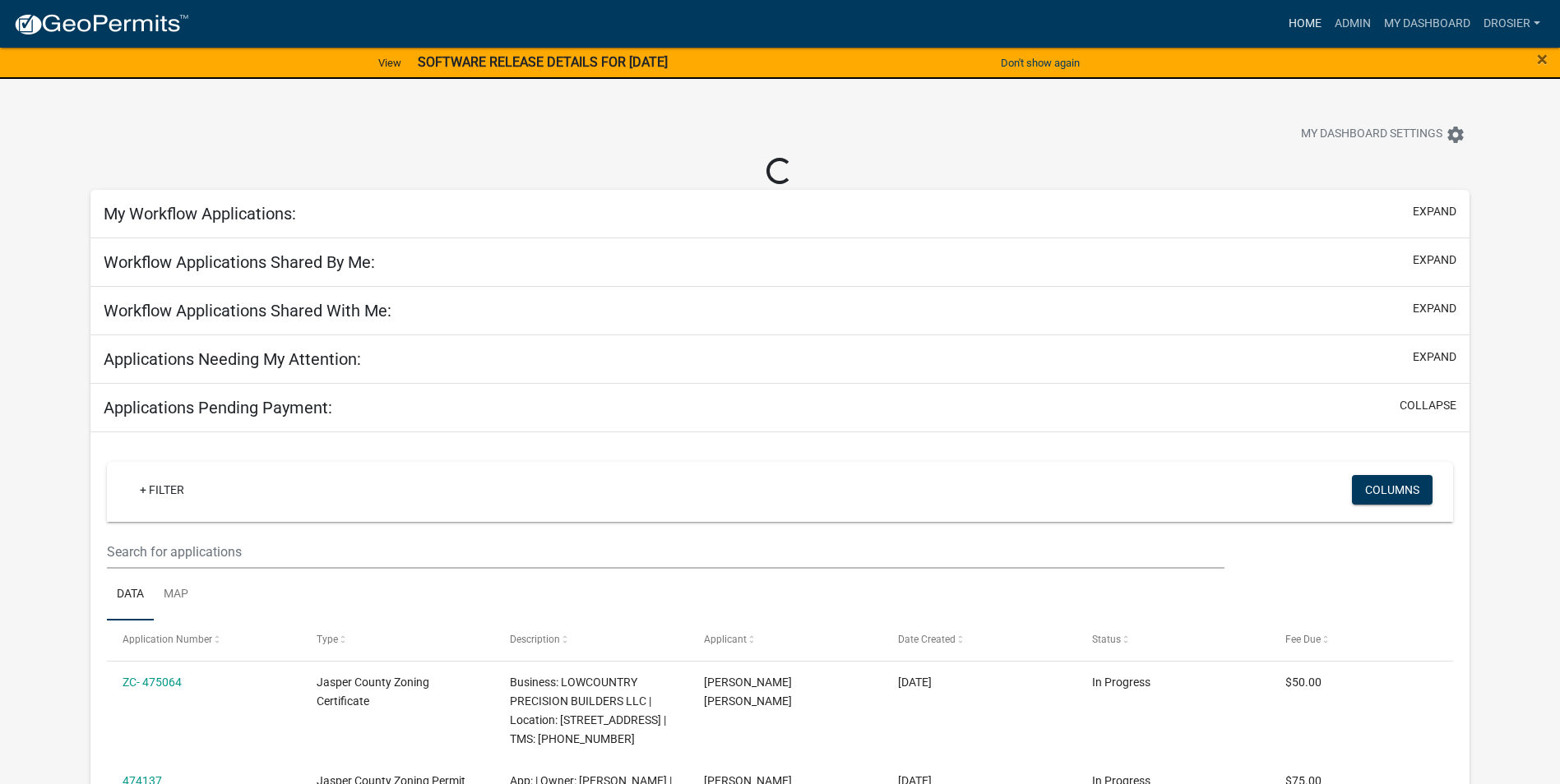
click at [1299, 23] on link "Home" at bounding box center [1305, 24] width 46 height 31
